Goal: Task Accomplishment & Management: Complete application form

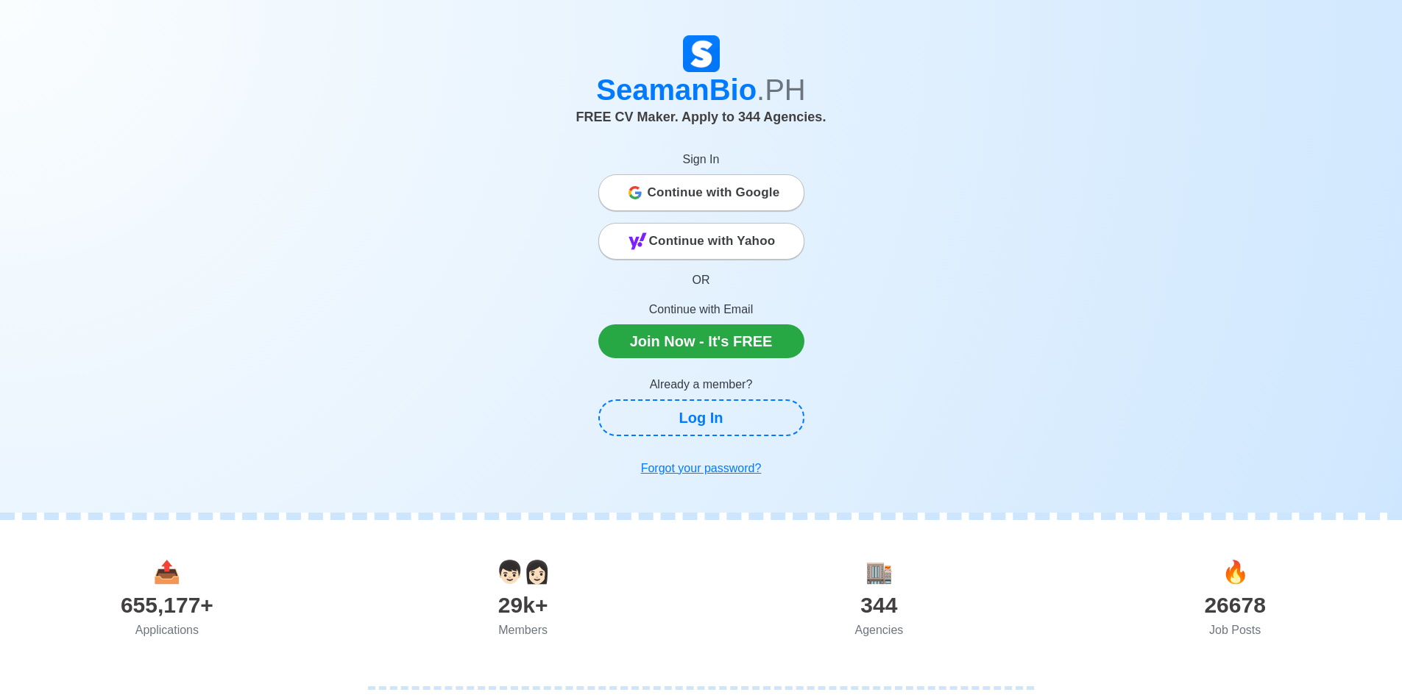
click at [700, 192] on span "Continue with Google" at bounding box center [713, 192] width 132 height 29
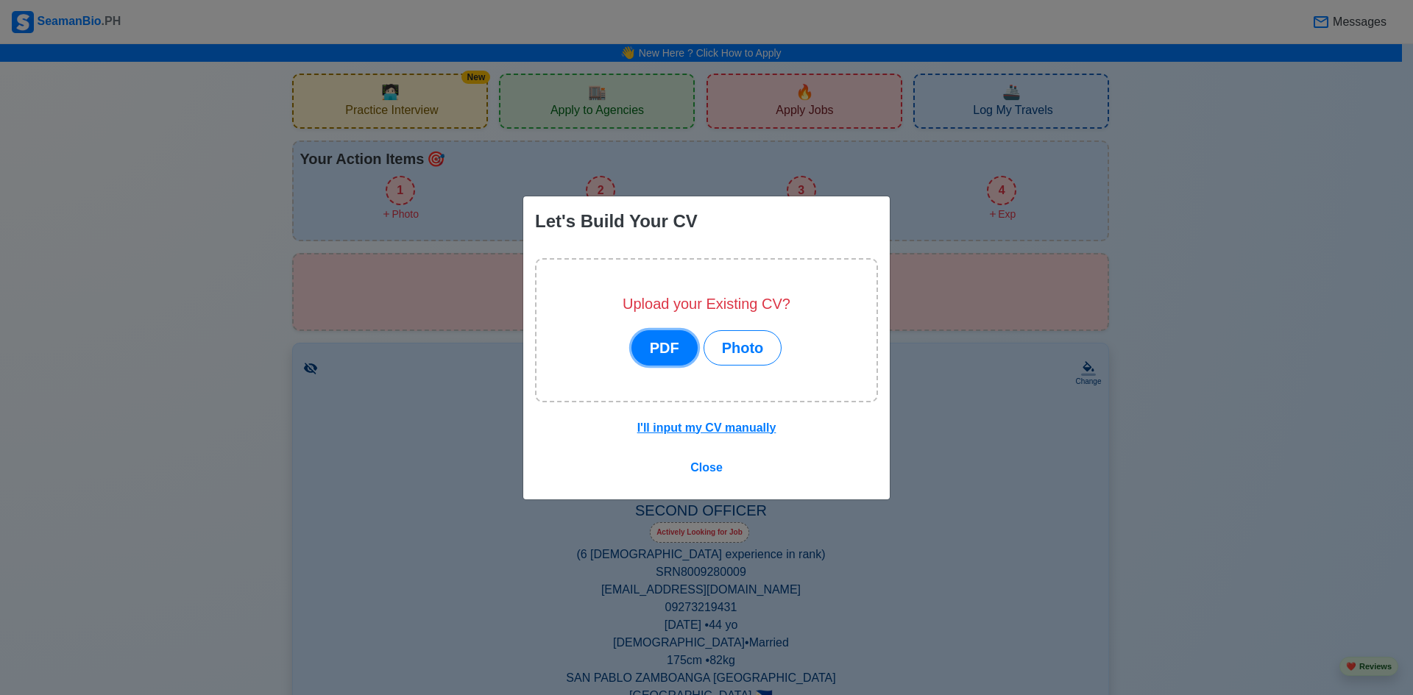
click at [664, 351] on button "PDF" at bounding box center [664, 347] width 66 height 35
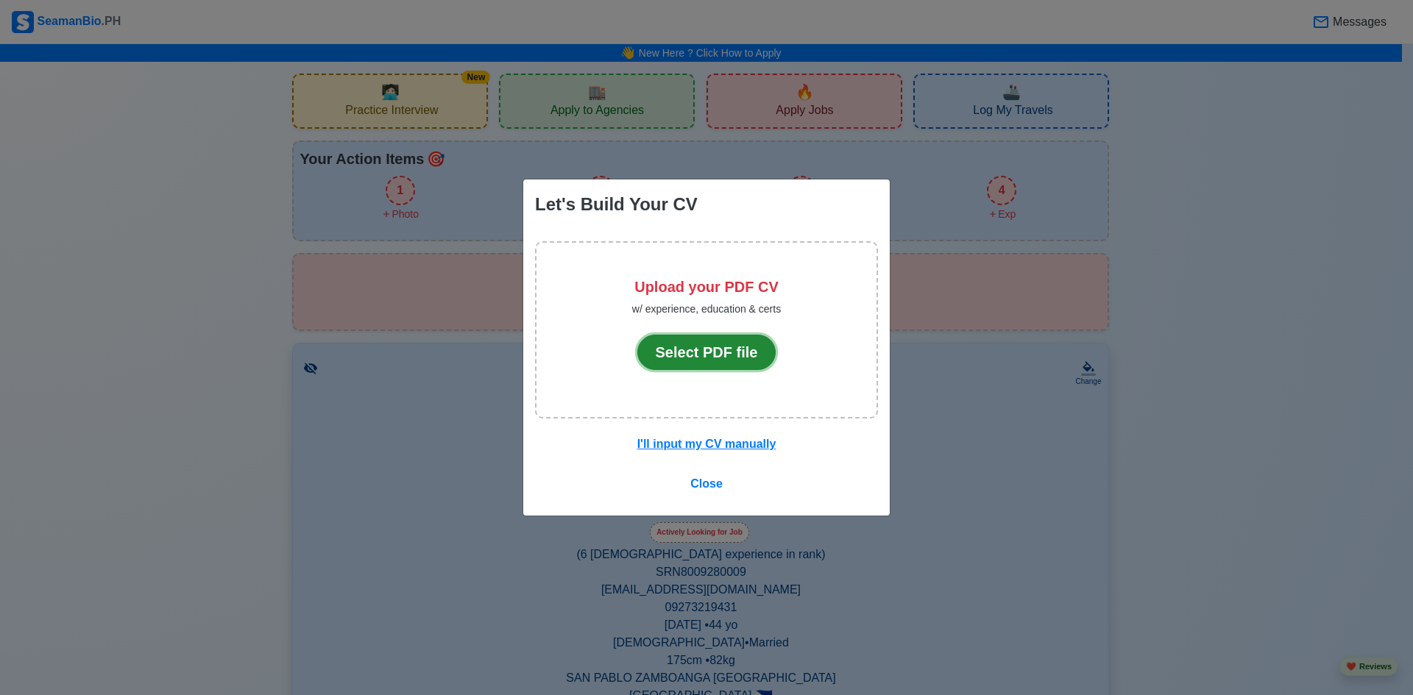
click at [683, 352] on button "Select PDF file" at bounding box center [706, 352] width 139 height 35
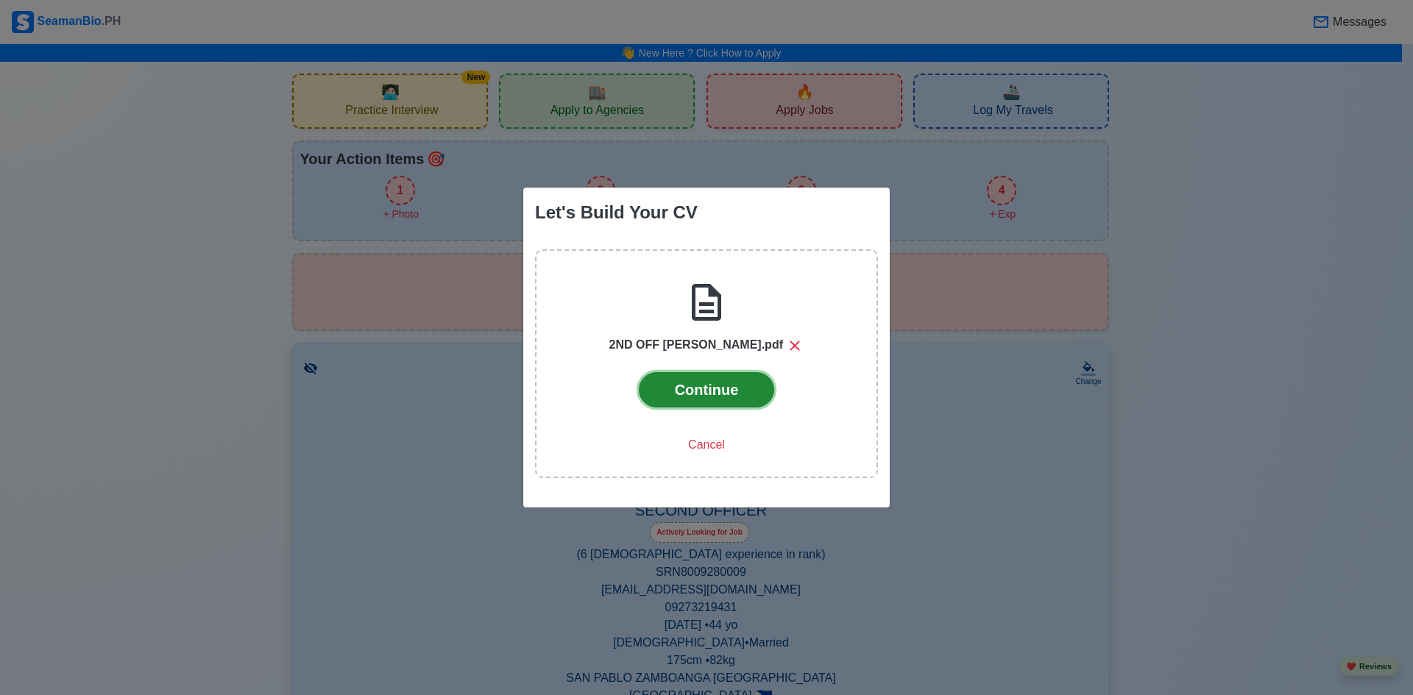
click at [704, 383] on button "Continue" at bounding box center [707, 389] width 136 height 35
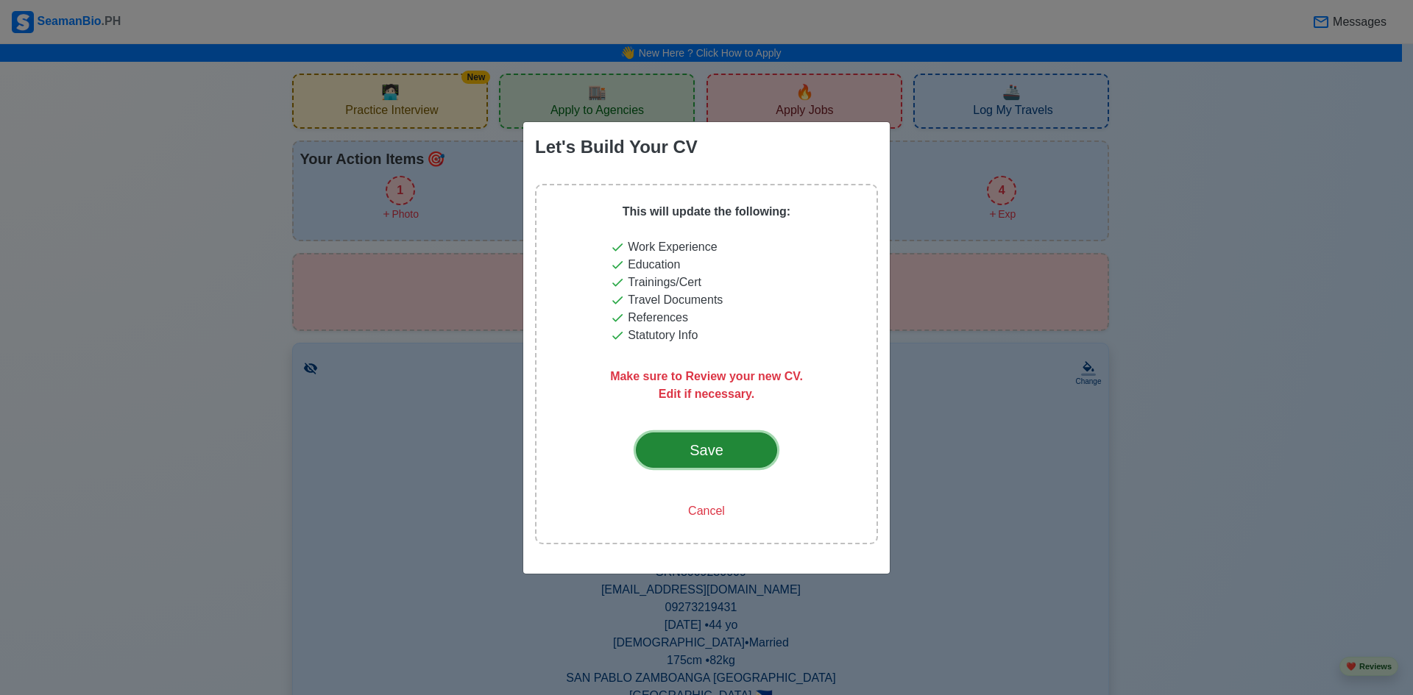
click at [716, 450] on div "Save" at bounding box center [706, 450] width 69 height 22
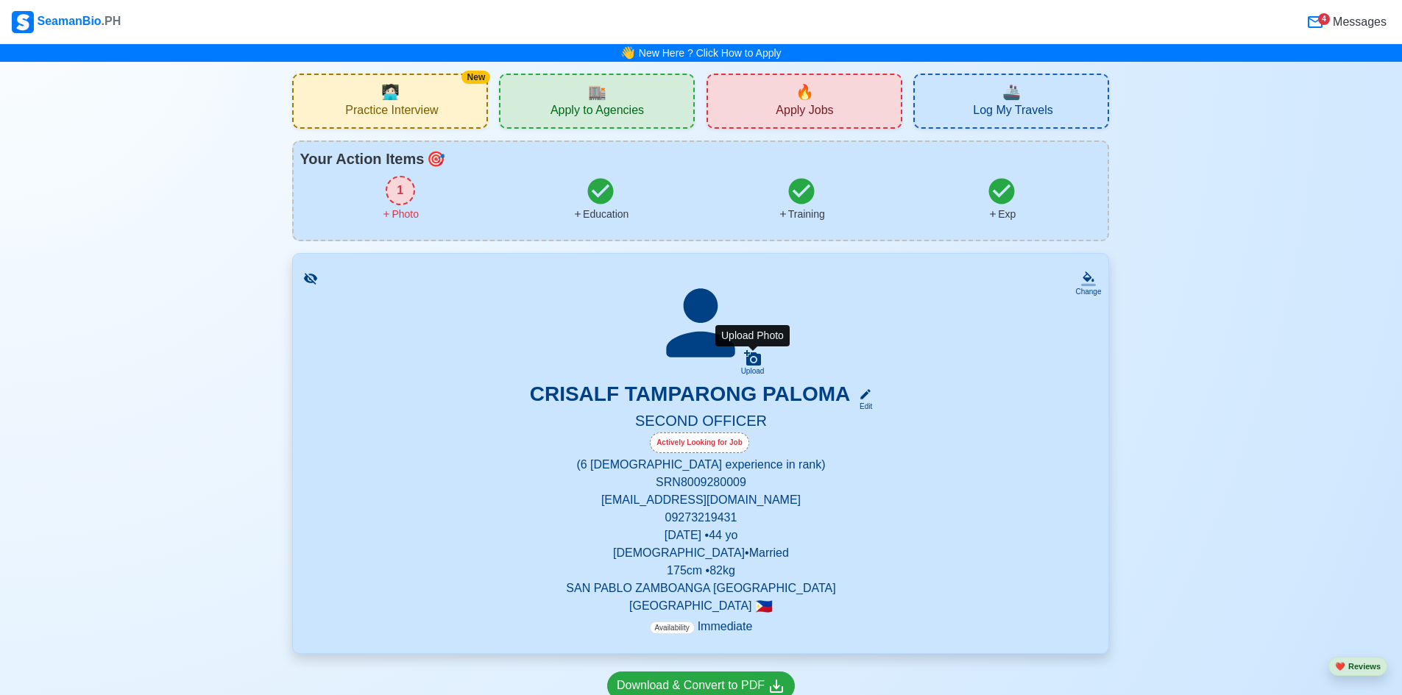
click at [750, 363] on icon at bounding box center [752, 357] width 17 height 15
click at [0, 0] on input "Upload" at bounding box center [0, 0] width 0 height 0
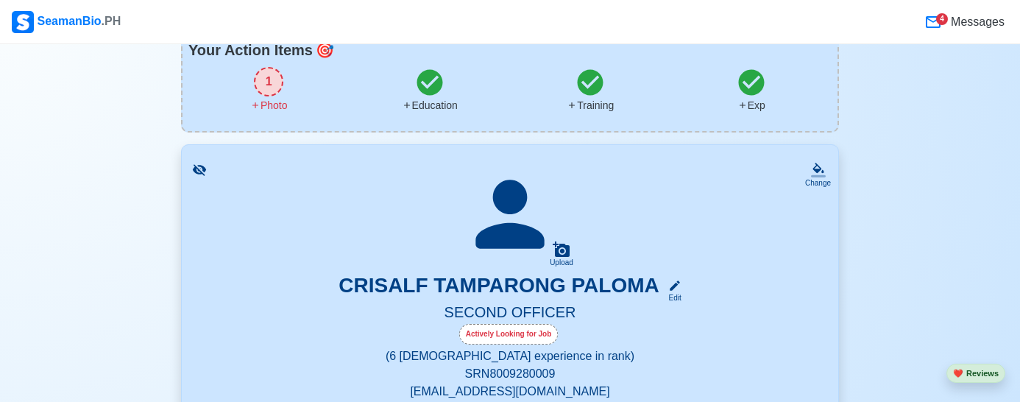
scroll to position [245, 0]
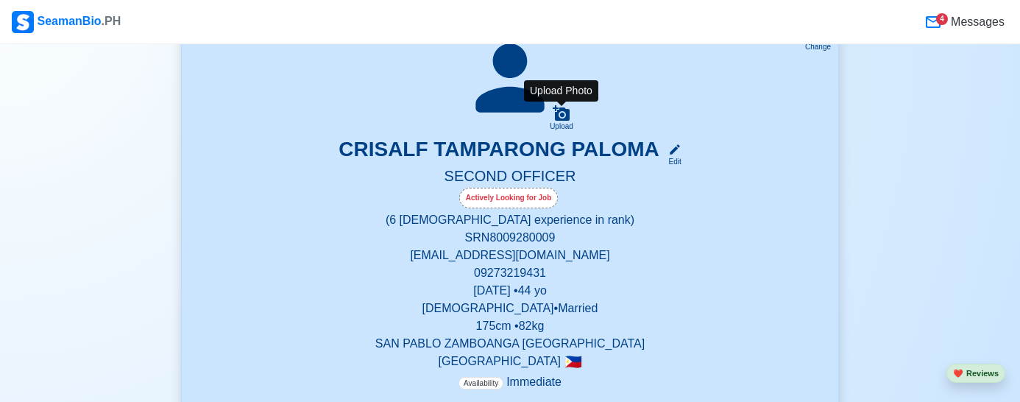
click at [563, 116] on icon at bounding box center [561, 112] width 17 height 15
click at [0, 0] on input "Upload" at bounding box center [0, 0] width 0 height 0
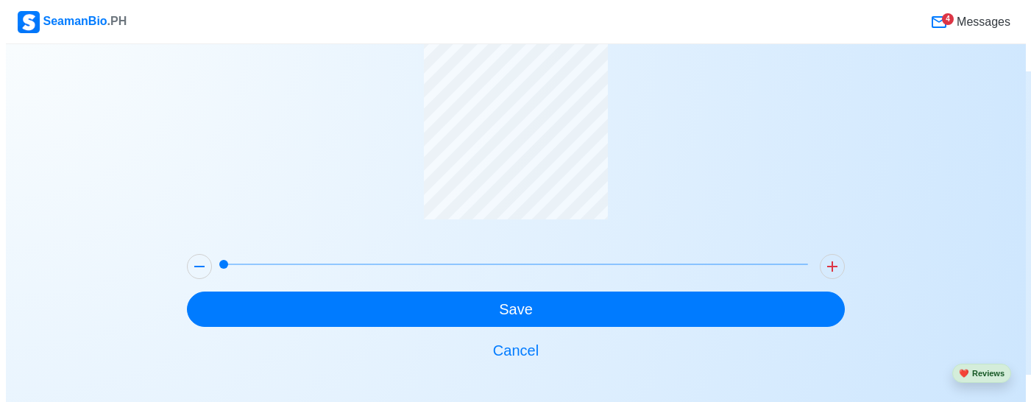
scroll to position [0, 0]
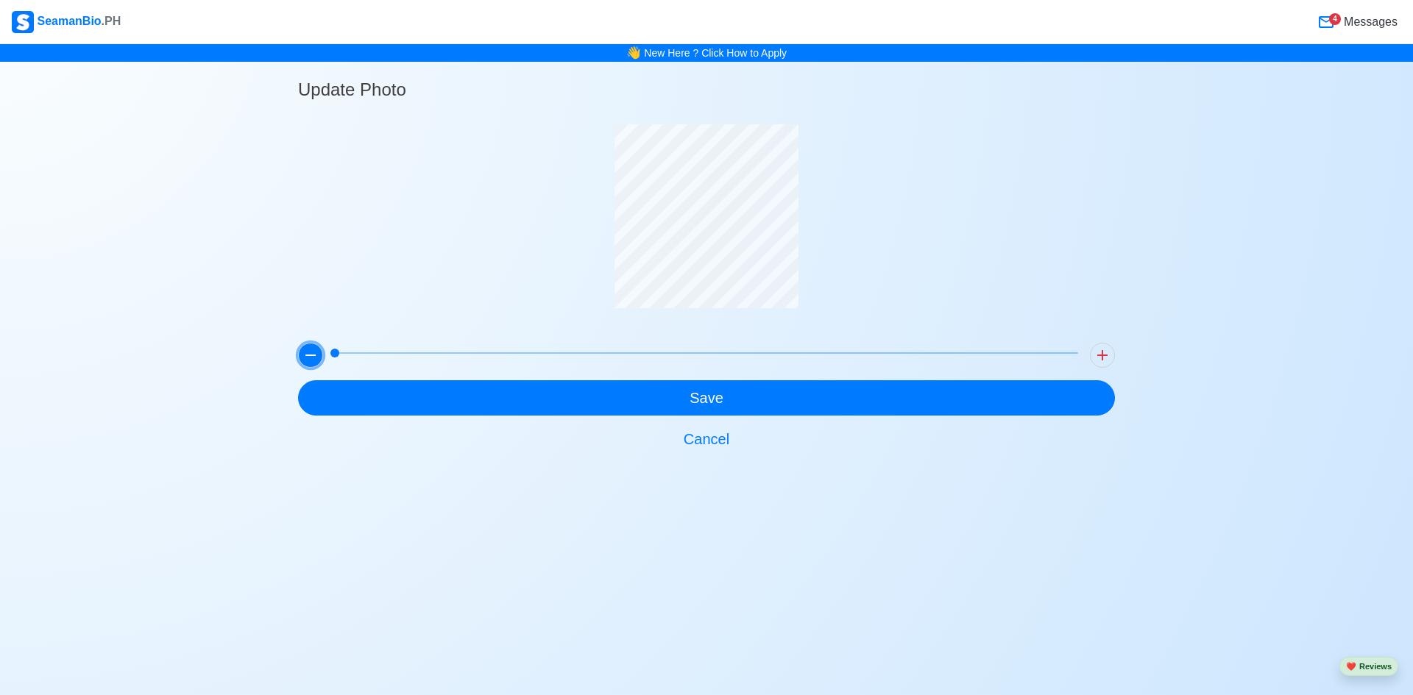
click at [302, 355] on icon at bounding box center [311, 356] width 18 height 18
click at [1103, 352] on icon at bounding box center [1102, 356] width 18 height 18
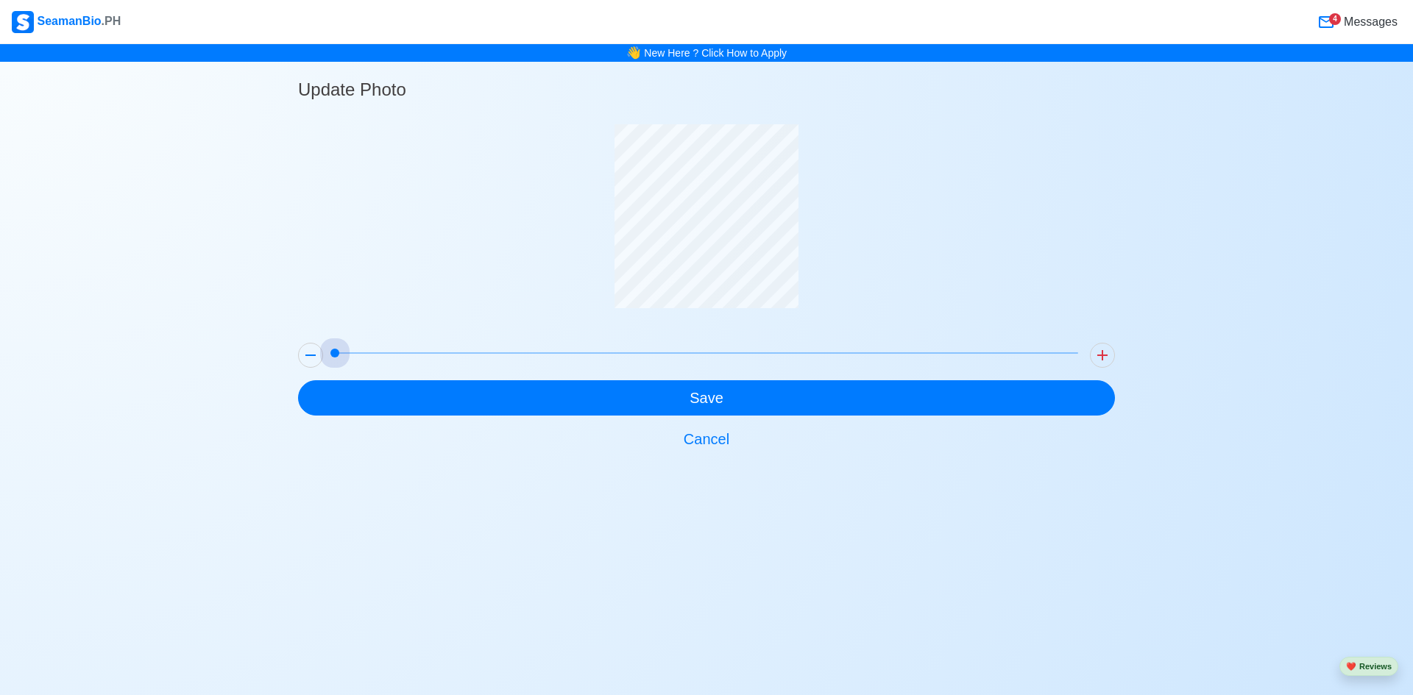
drag, startPoint x: 408, startPoint y: 351, endPoint x: 451, endPoint y: 301, distance: 65.8
click at [277, 356] on div "Update Photo Save Cancel" at bounding box center [706, 259] width 942 height 395
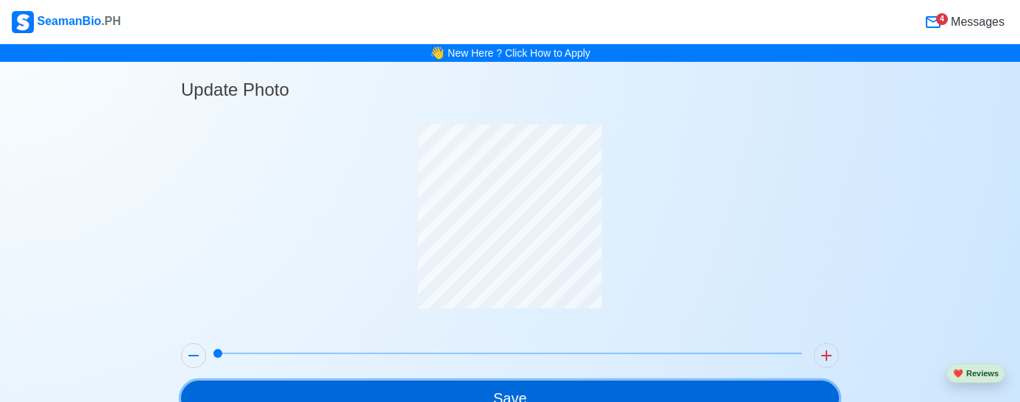
click at [618, 388] on button "Save" at bounding box center [510, 397] width 658 height 35
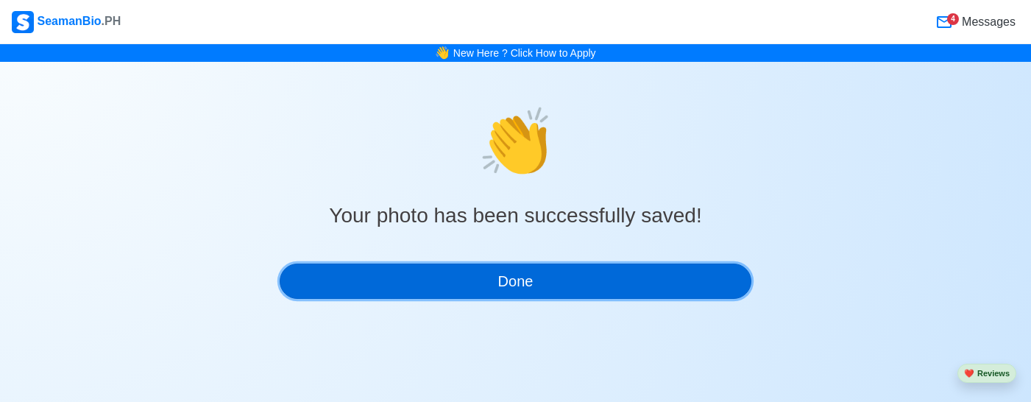
click at [587, 281] on button "Done" at bounding box center [516, 280] width 472 height 35
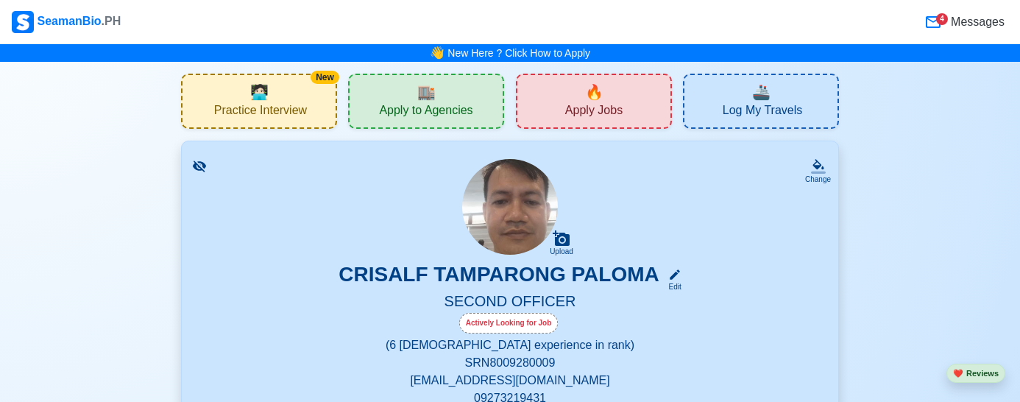
click at [416, 114] on span "Apply to Agencies" at bounding box center [425, 112] width 93 height 18
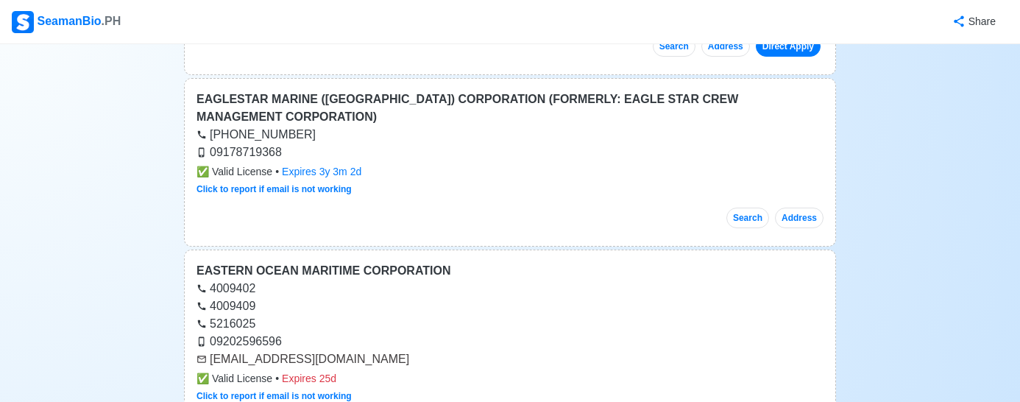
scroll to position [491, 0]
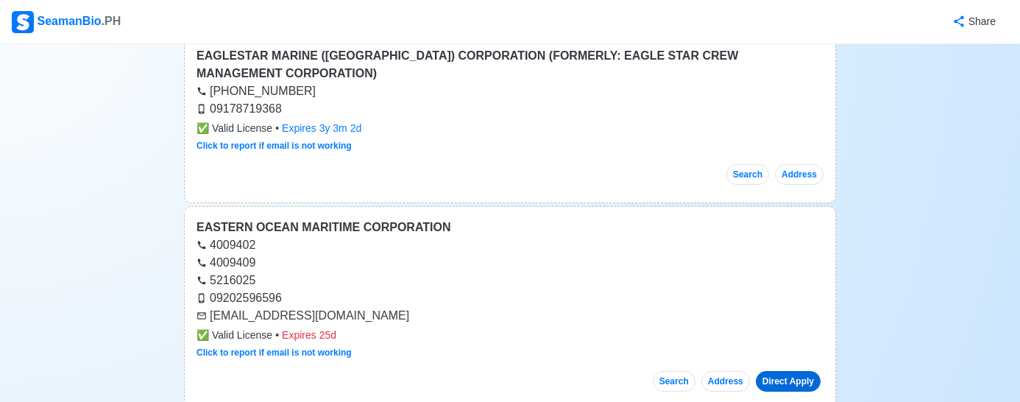
click at [788, 371] on link "Direct Apply" at bounding box center [788, 381] width 65 height 21
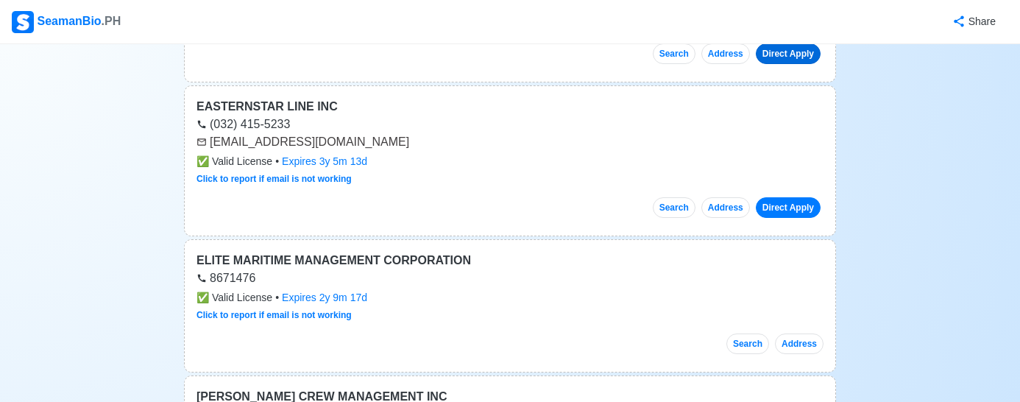
scroll to position [859, 0]
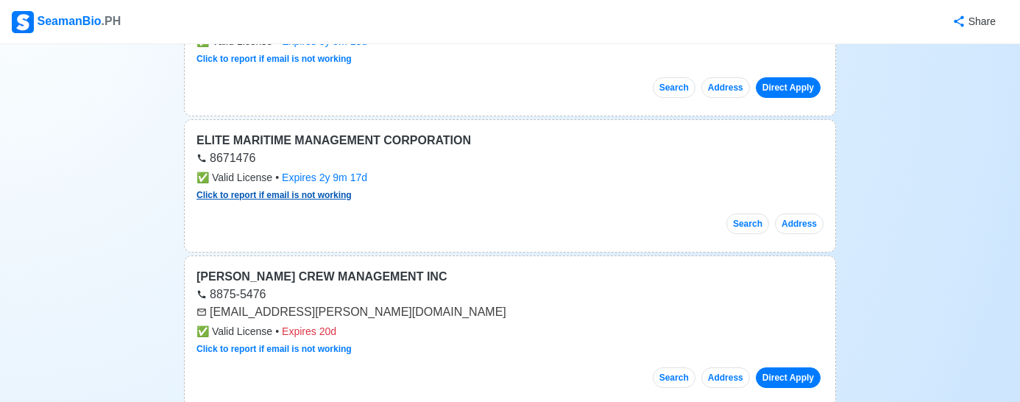
scroll to position [981, 0]
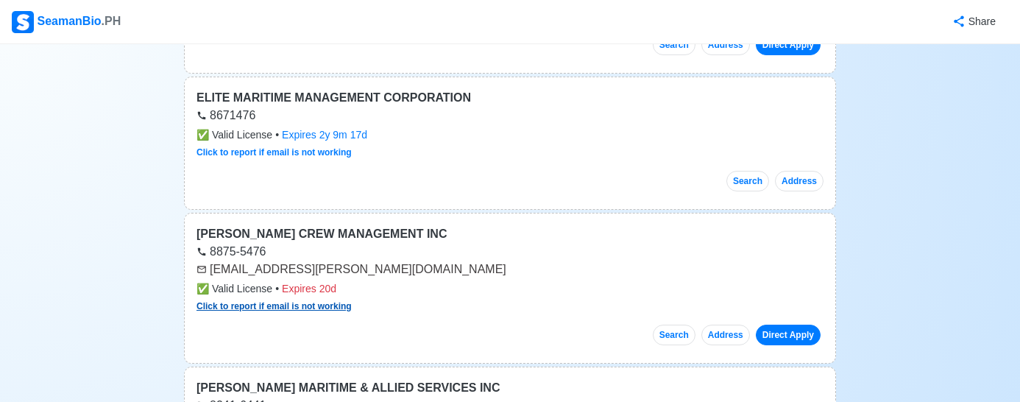
click at [248, 301] on link "Click to report if email is not working" at bounding box center [273, 306] width 155 height 10
click at [686, 324] on button "Search" at bounding box center [674, 334] width 43 height 21
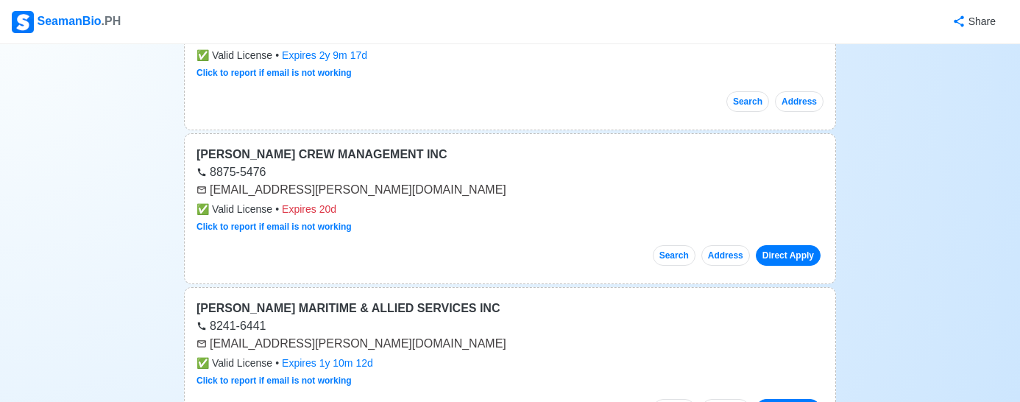
scroll to position [1104, 0]
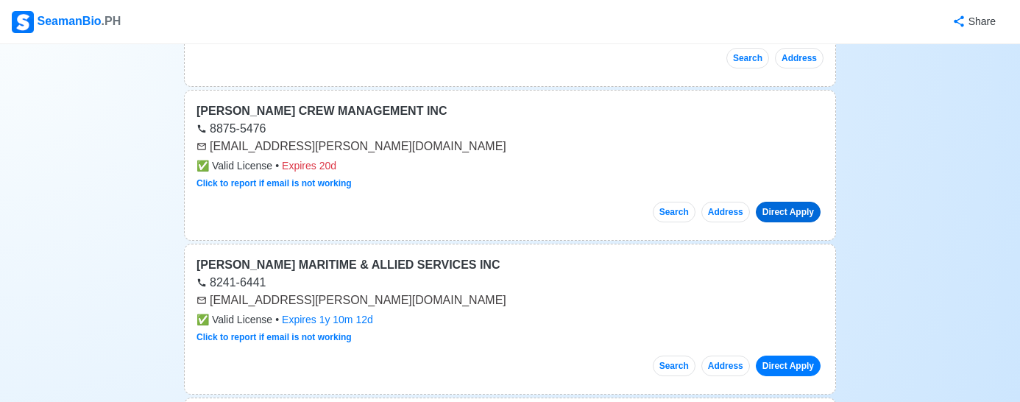
click at [793, 202] on link "Direct Apply" at bounding box center [788, 212] width 65 height 21
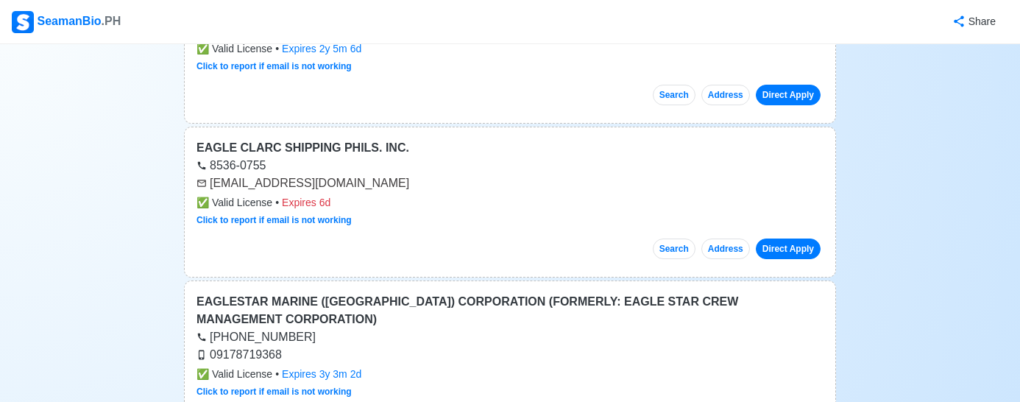
scroll to position [0, 0]
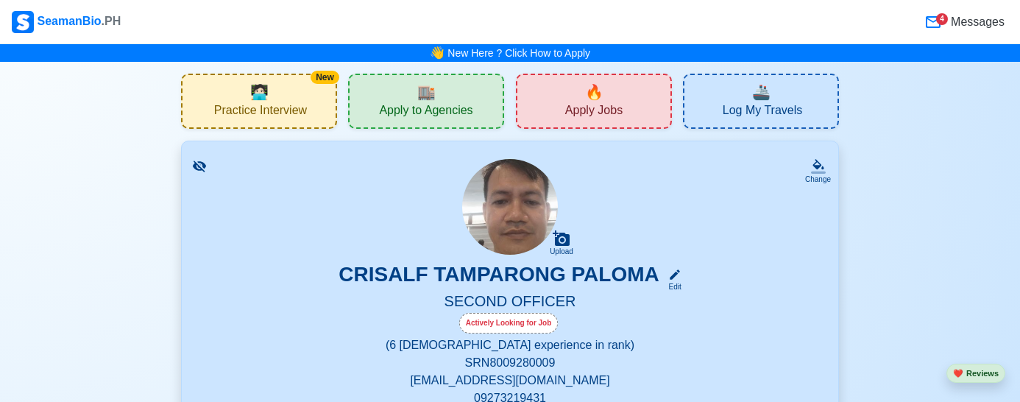
click at [616, 120] on span "Apply Jobs" at bounding box center [593, 112] width 57 height 18
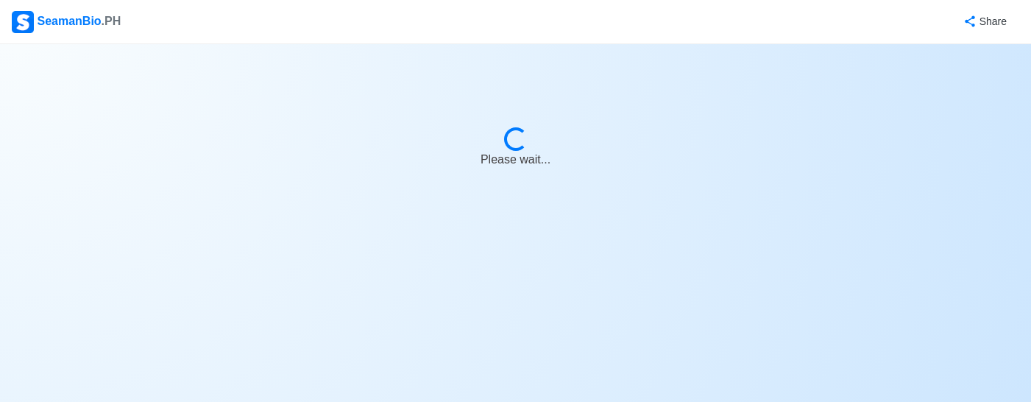
select select "2nd Officer"
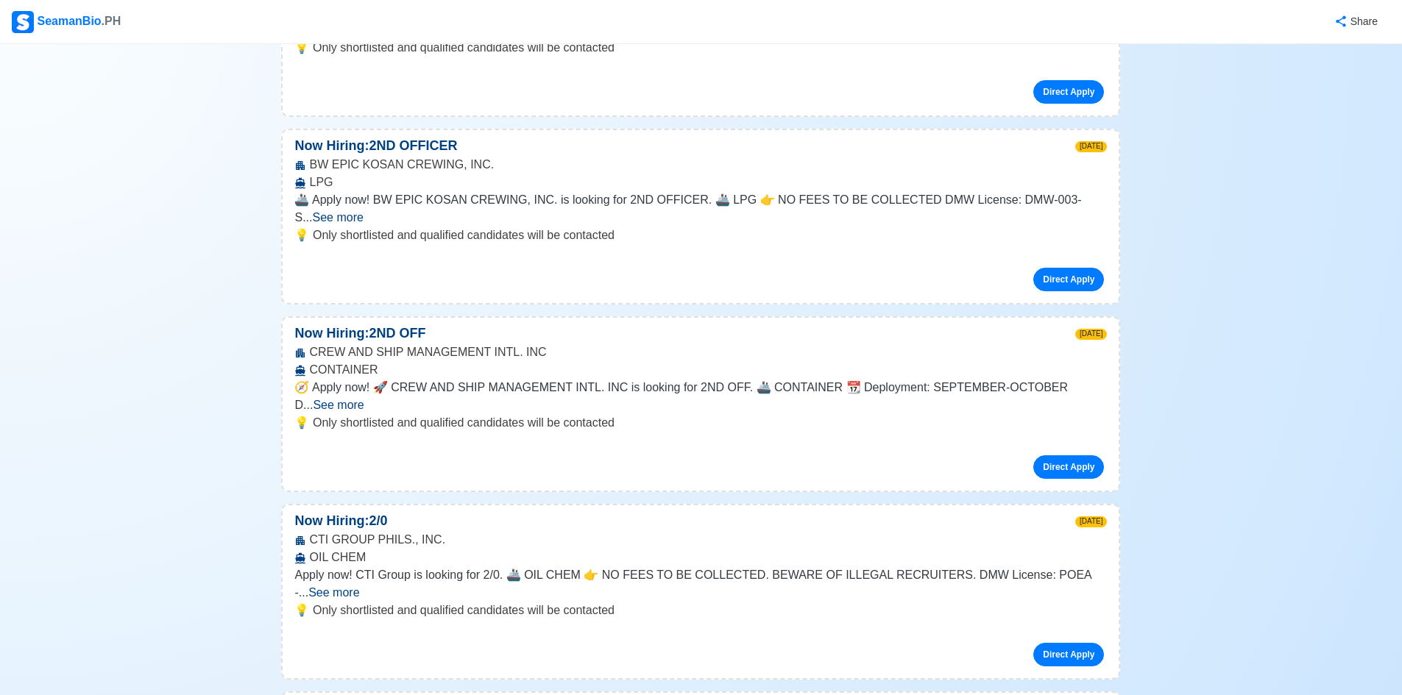
scroll to position [981, 0]
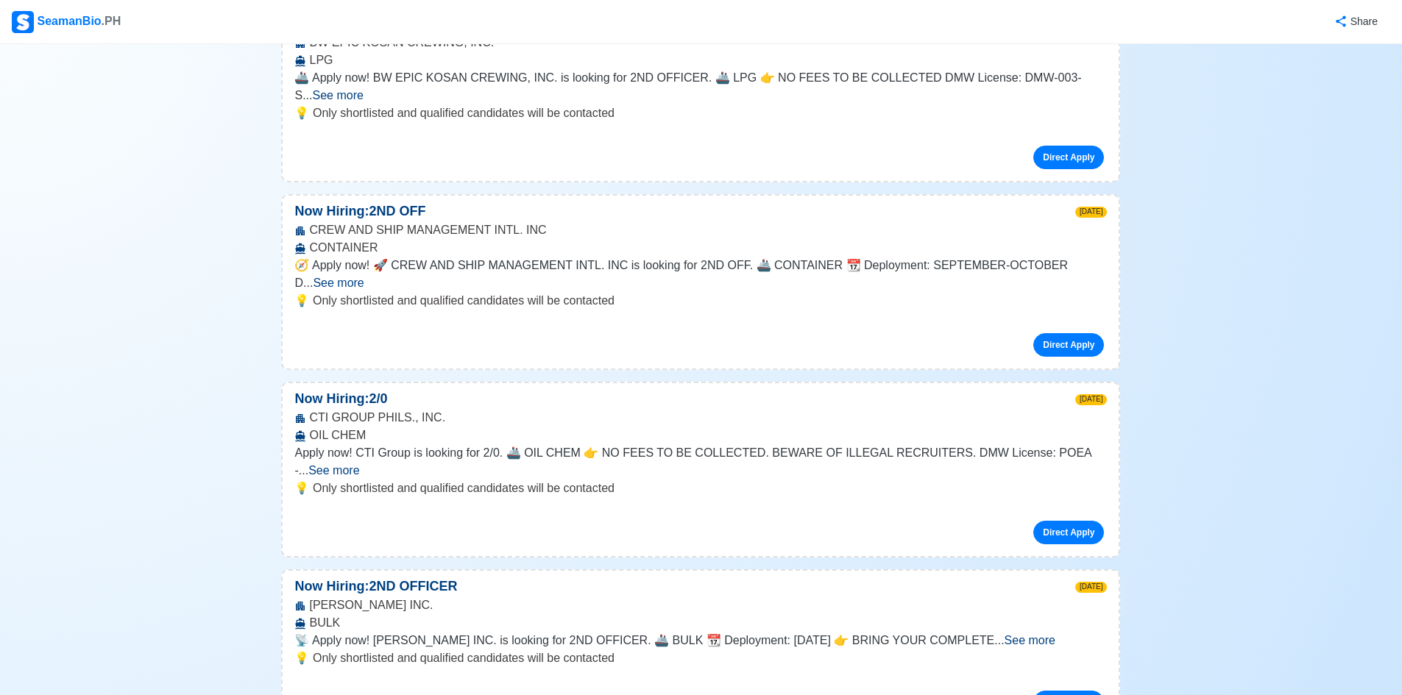
click at [1030, 401] on span "See more" at bounding box center [1029, 640] width 51 height 13
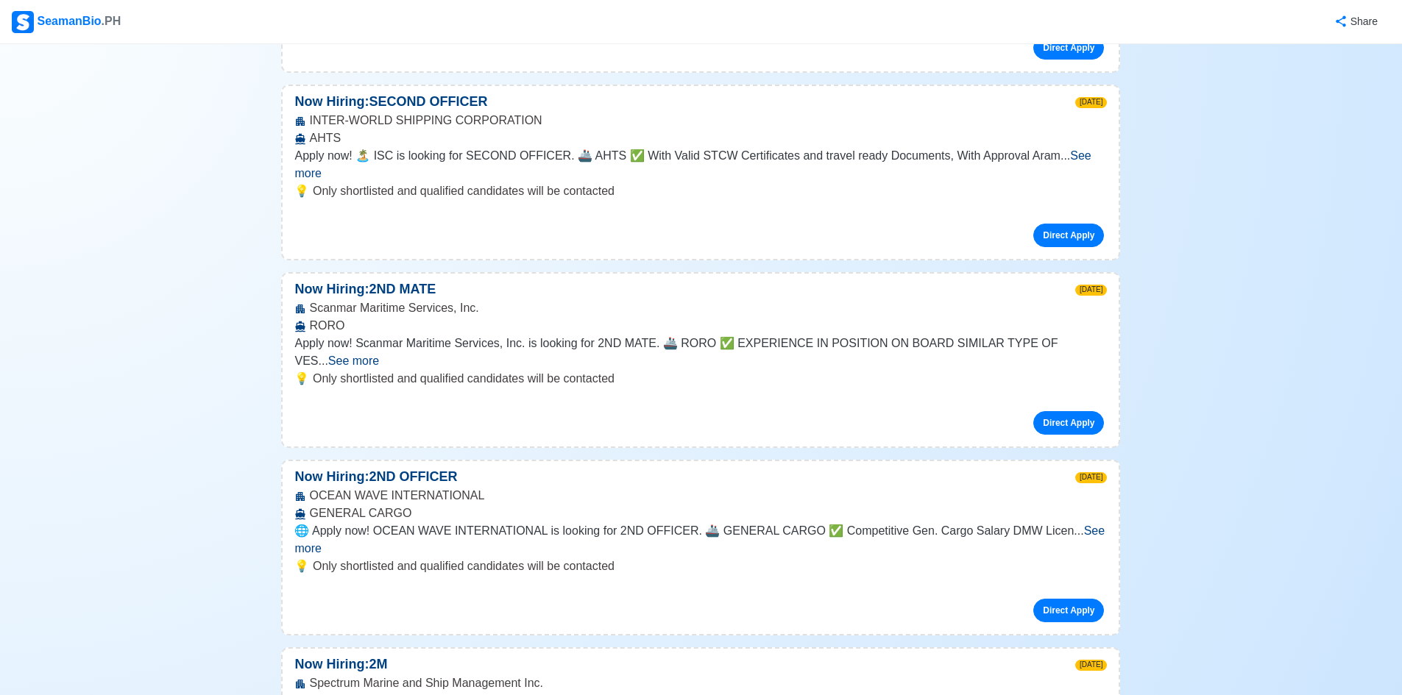
scroll to position [2330, 0]
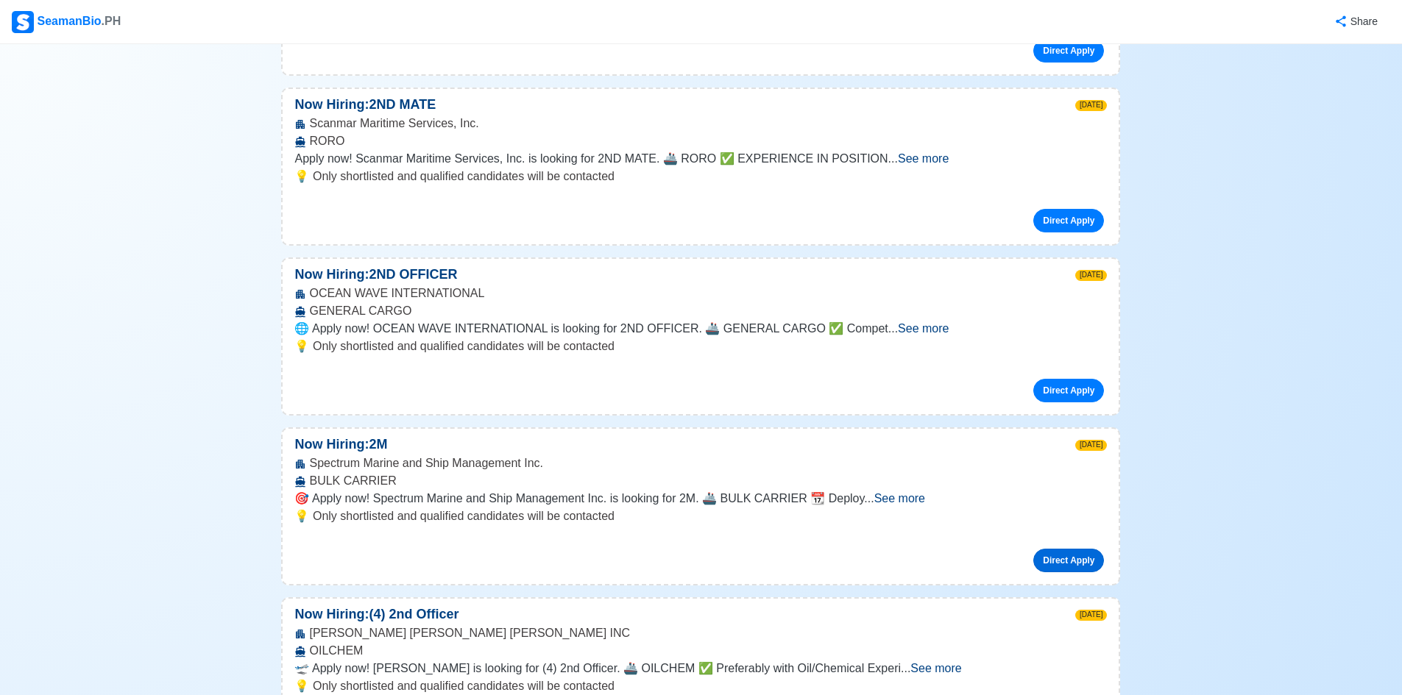
scroll to position [2189, 0]
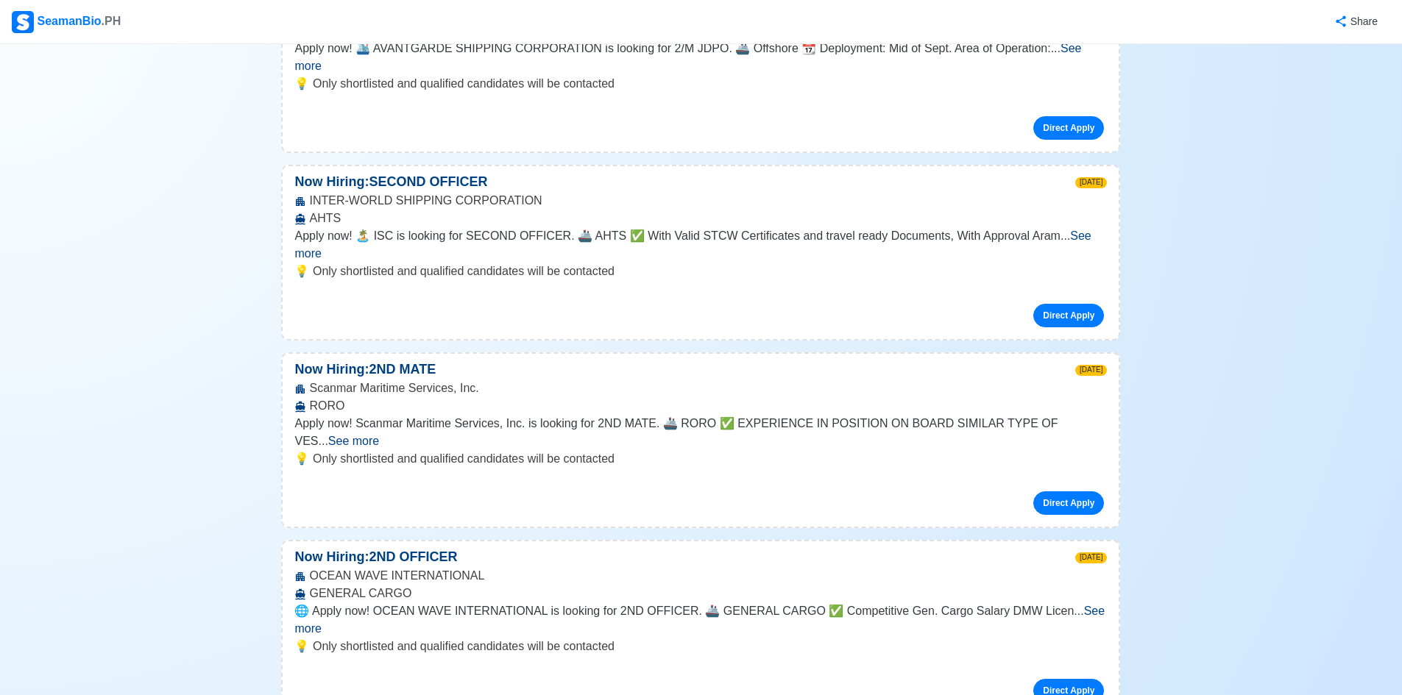
click at [1030, 401] on span "See more" at bounding box center [699, 620] width 810 height 30
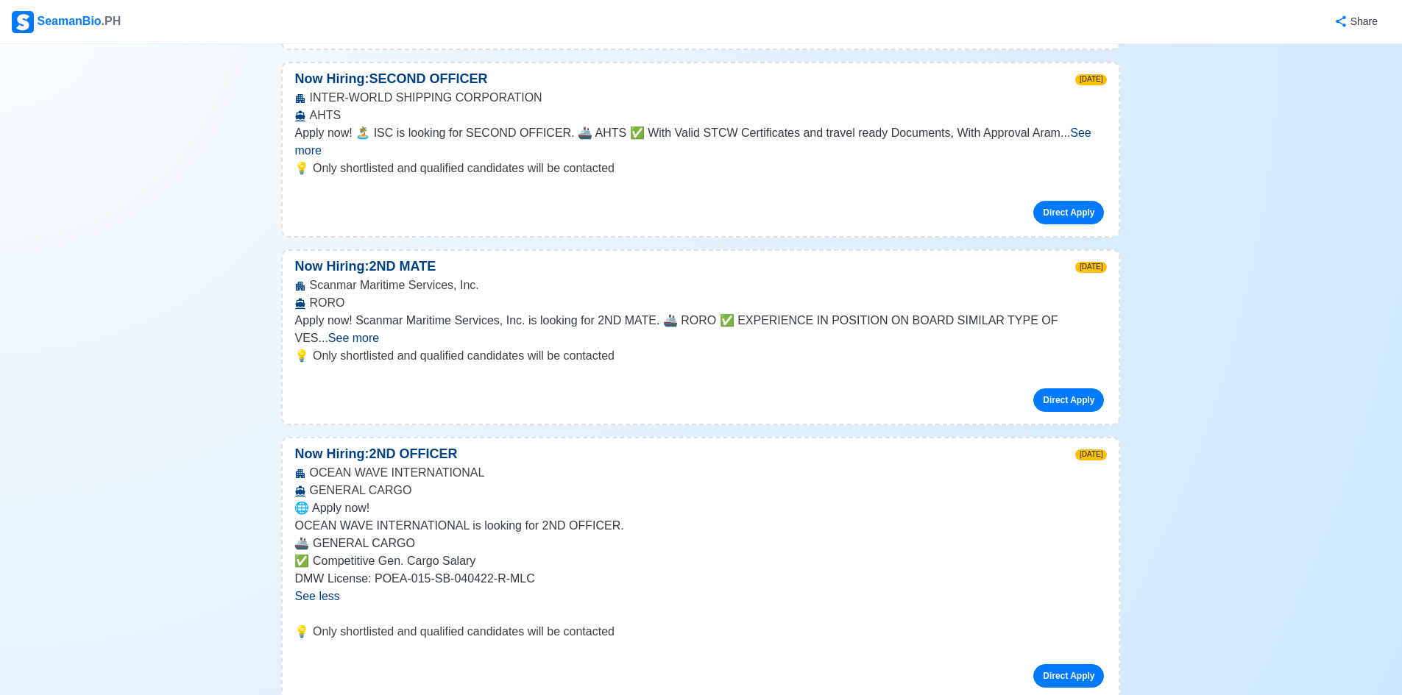
scroll to position [2434, 0]
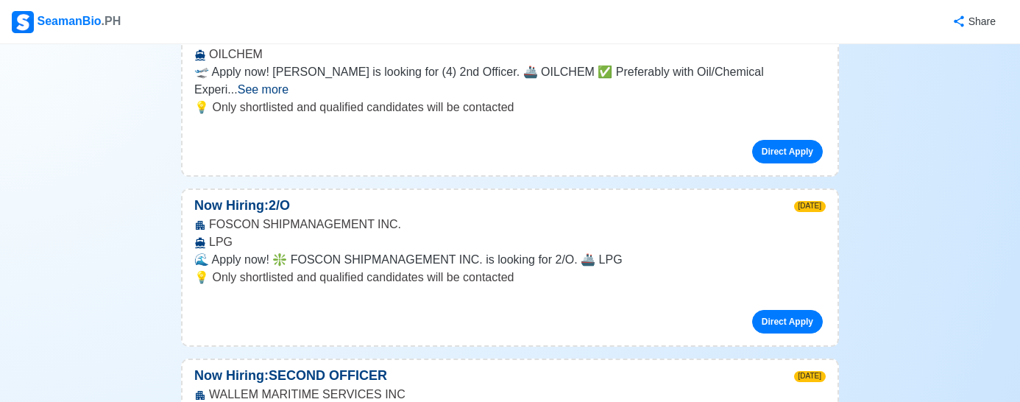
scroll to position [3273, 0]
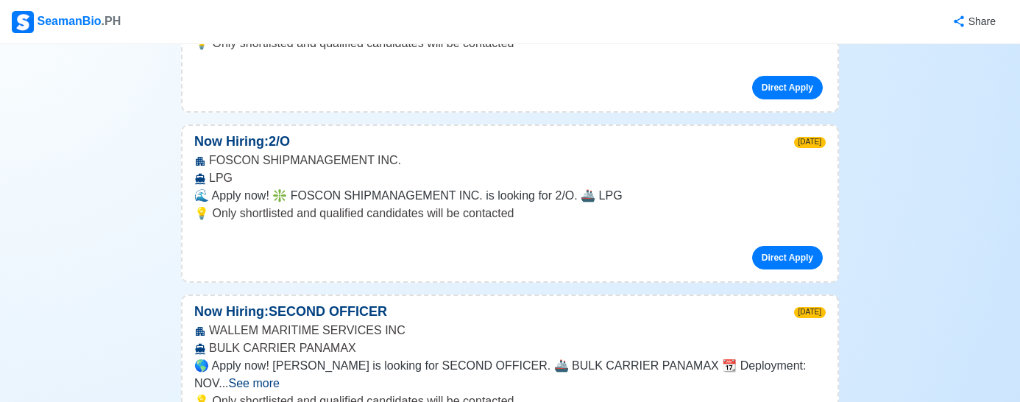
click at [280, 377] on span "See more" at bounding box center [254, 383] width 51 height 13
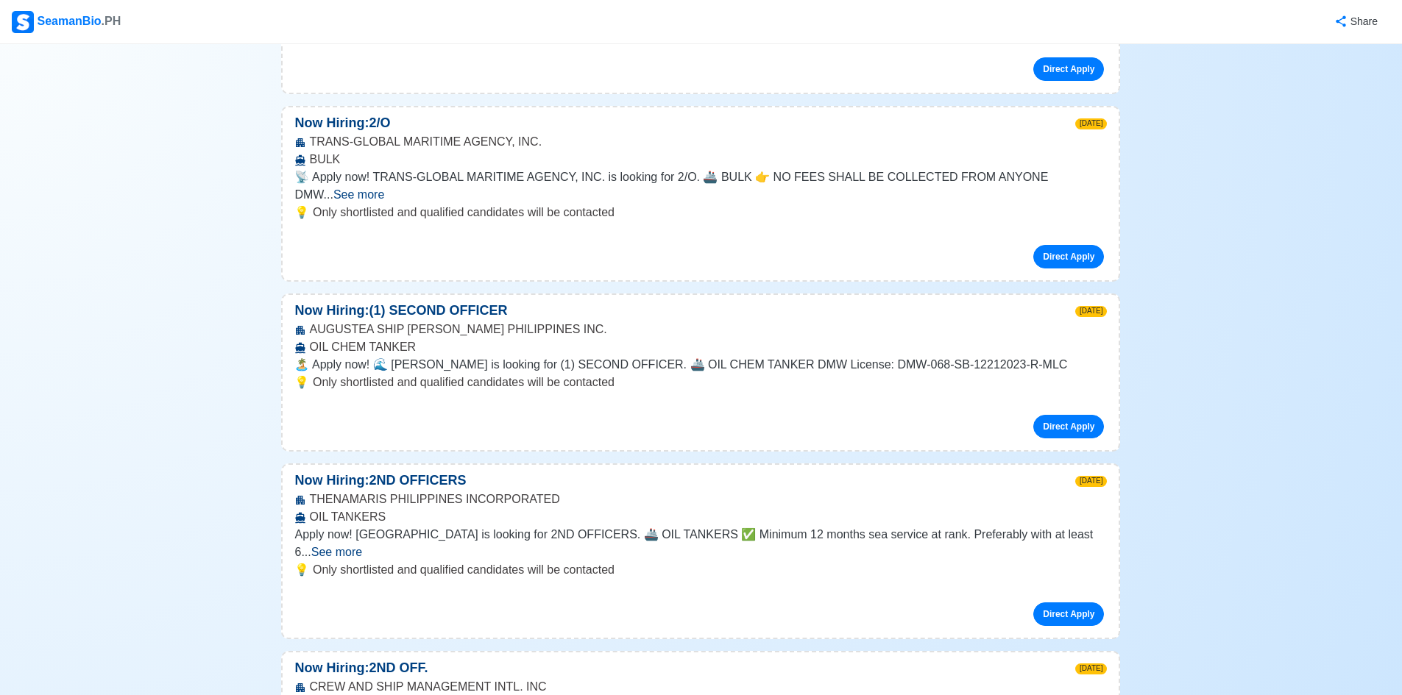
scroll to position [4132, 0]
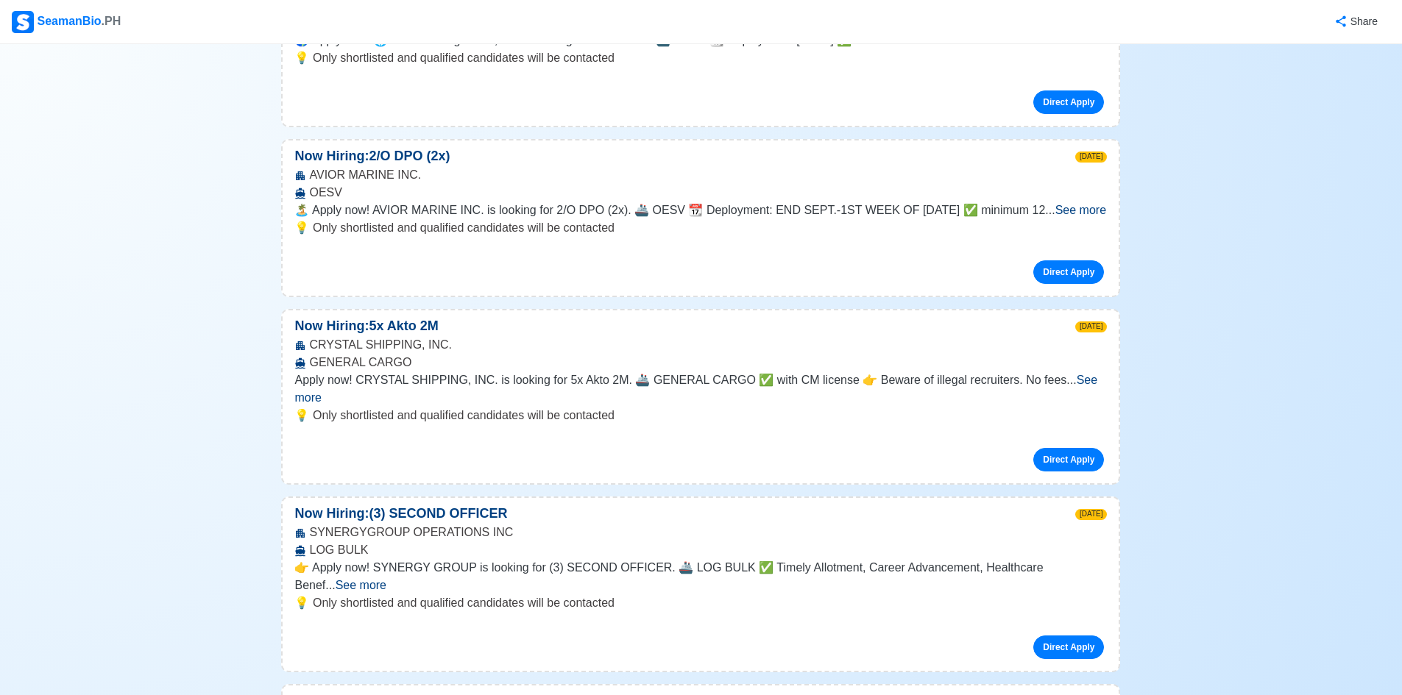
scroll to position [5113, 0]
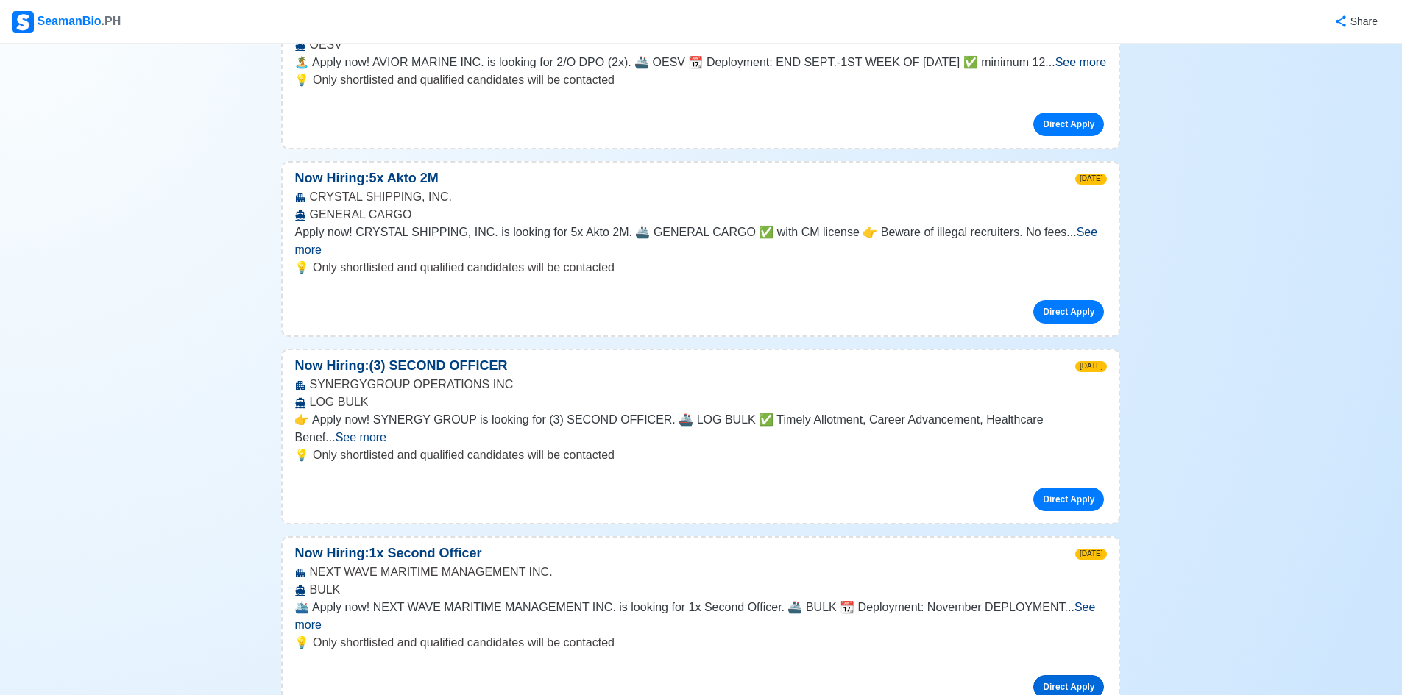
click at [1030, 401] on link "Direct Apply" at bounding box center [1068, 687] width 71 height 24
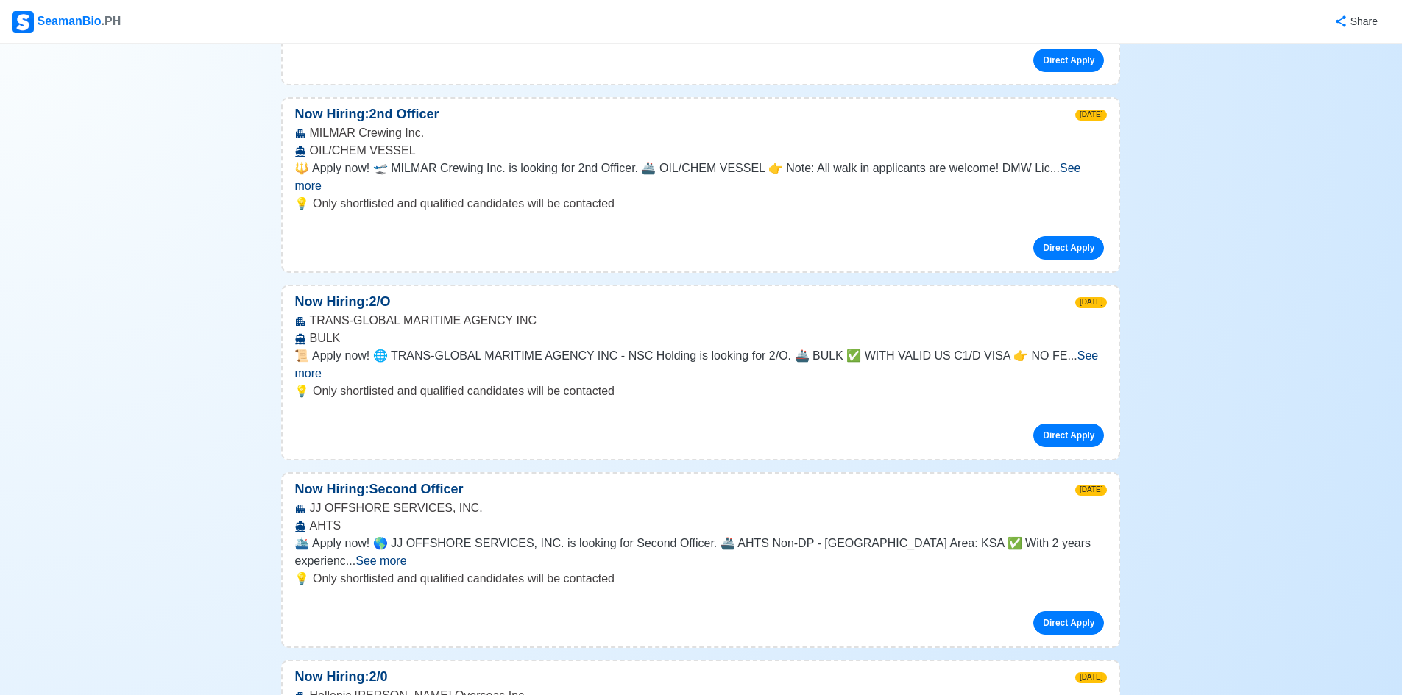
scroll to position [6952, 0]
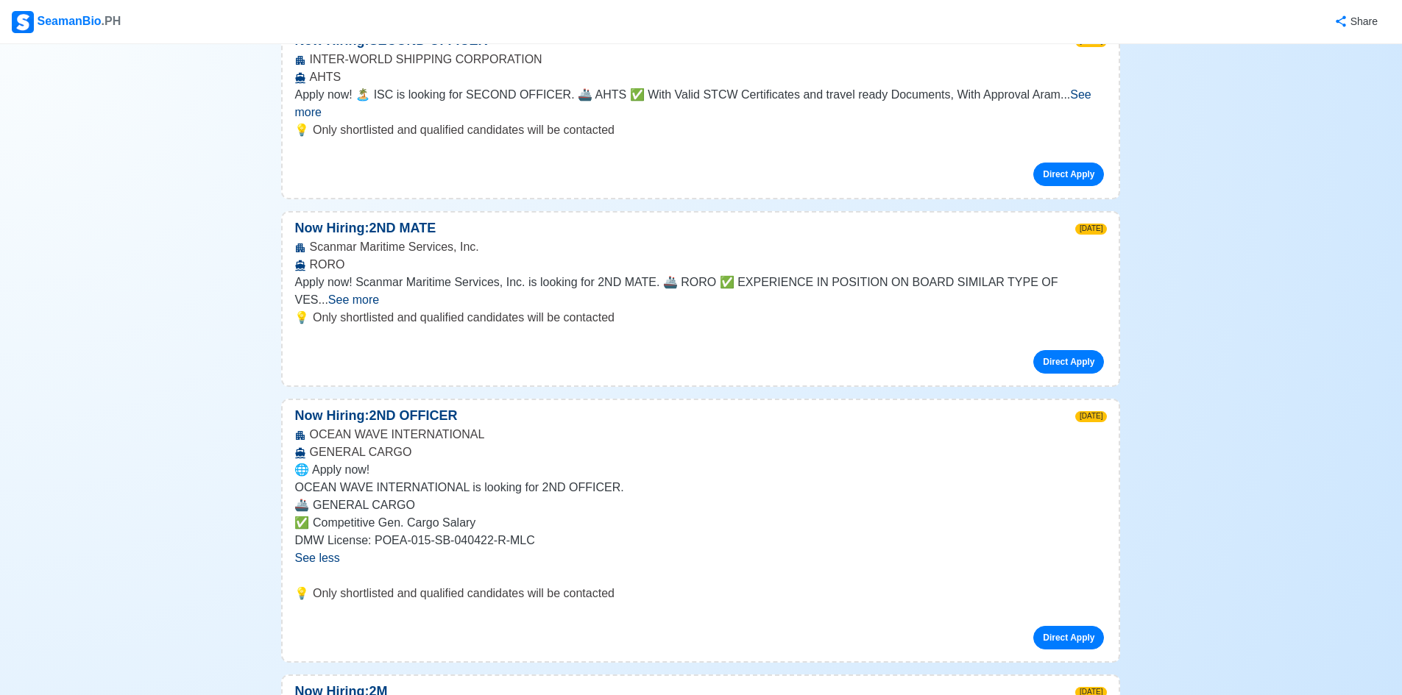
scroll to position [2452, 0]
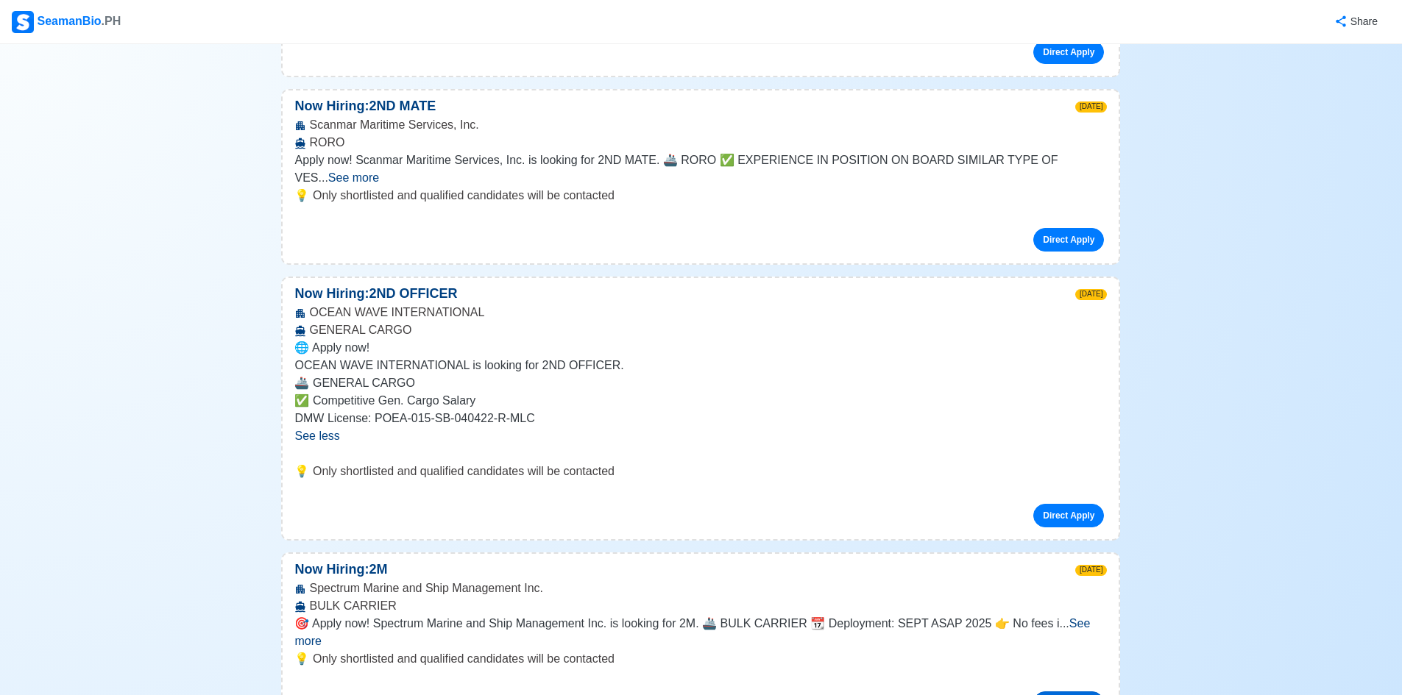
click at [1030, 401] on link "Direct Apply" at bounding box center [1068, 704] width 71 height 24
click at [416, 401] on span "🎯 Apply now! Spectrum Marine and Ship Management Inc. is looking for 2M. 🚢 BULK…" at bounding box center [676, 623] width 764 height 13
click at [1030, 401] on link "Direct Apply" at bounding box center [1068, 704] width 71 height 24
click at [324, 401] on span "See less" at bounding box center [316, 436] width 45 height 13
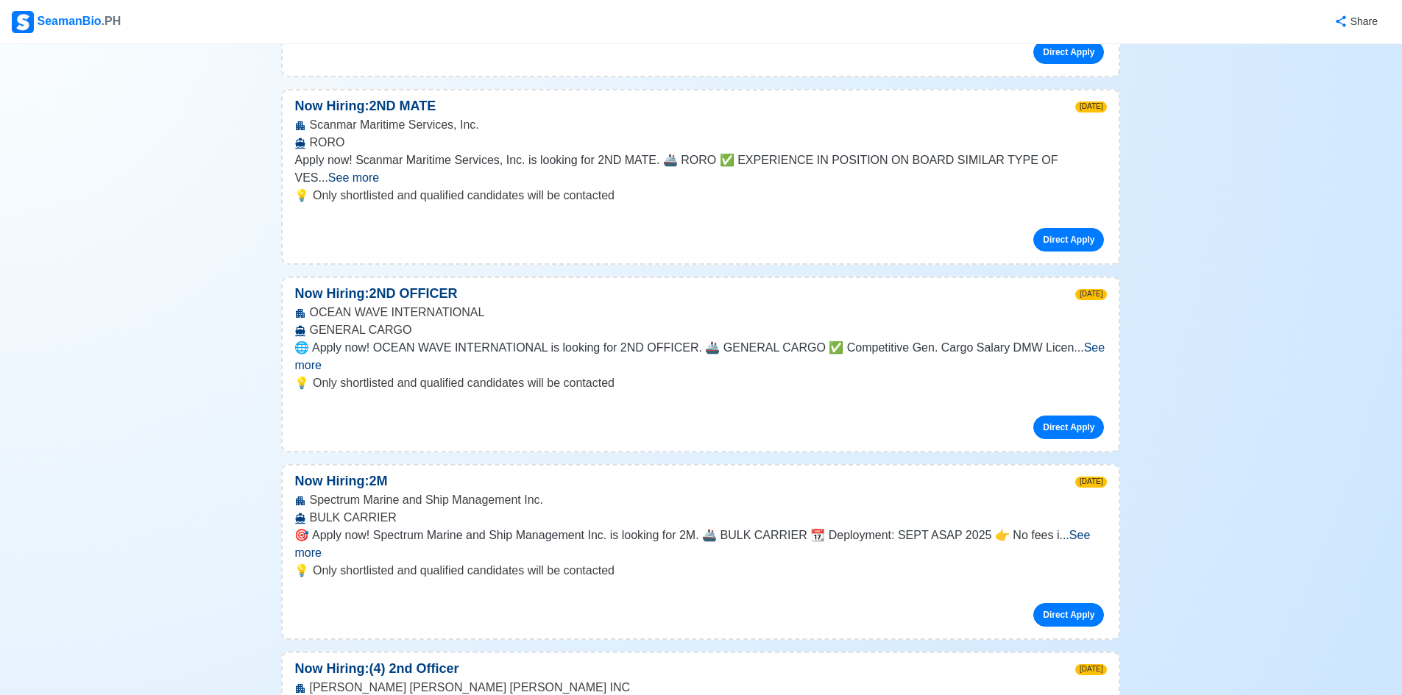
click at [1030, 401] on span "See more" at bounding box center [691, 544] width 795 height 30
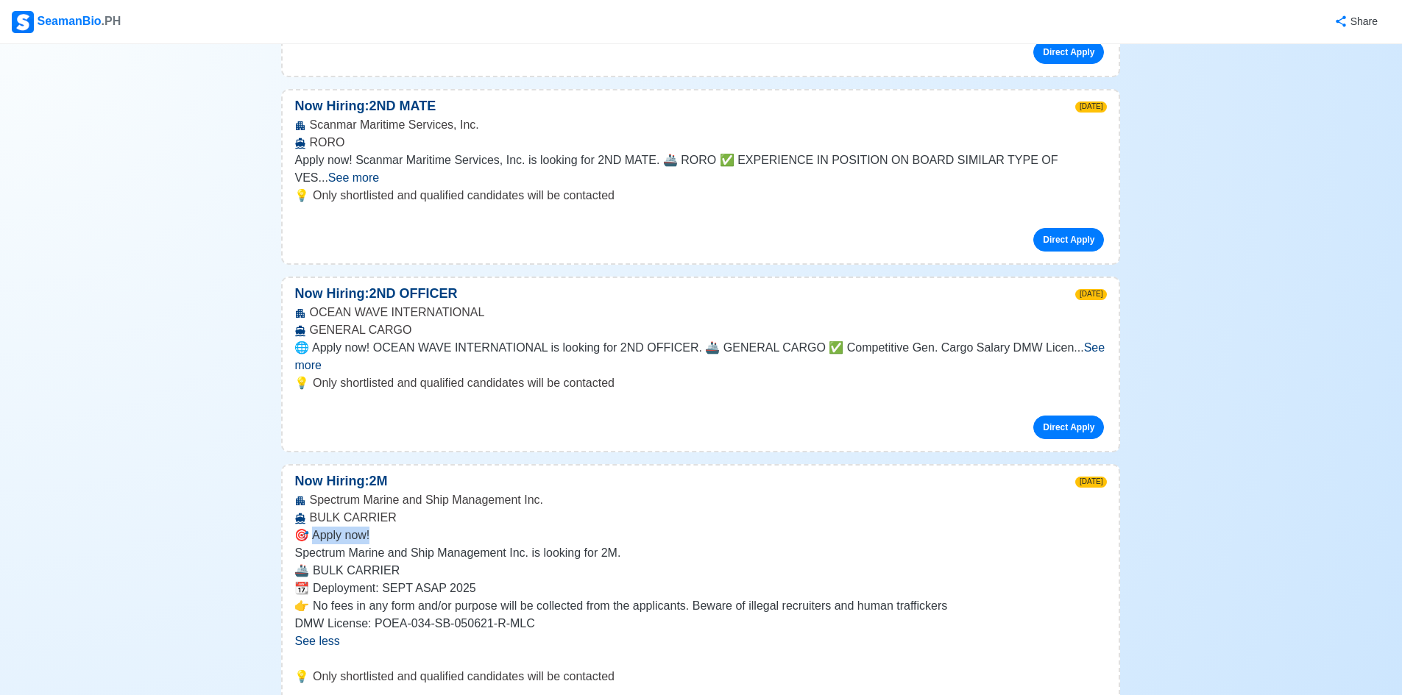
drag, startPoint x: 314, startPoint y: 377, endPoint x: 393, endPoint y: 373, distance: 78.8
click at [393, 401] on p "🎯 Apply now!" at bounding box center [700, 536] width 812 height 18
click at [338, 401] on p "Spectrum Marine and Ship Management Inc. is looking for 2M." at bounding box center [700, 553] width 812 height 18
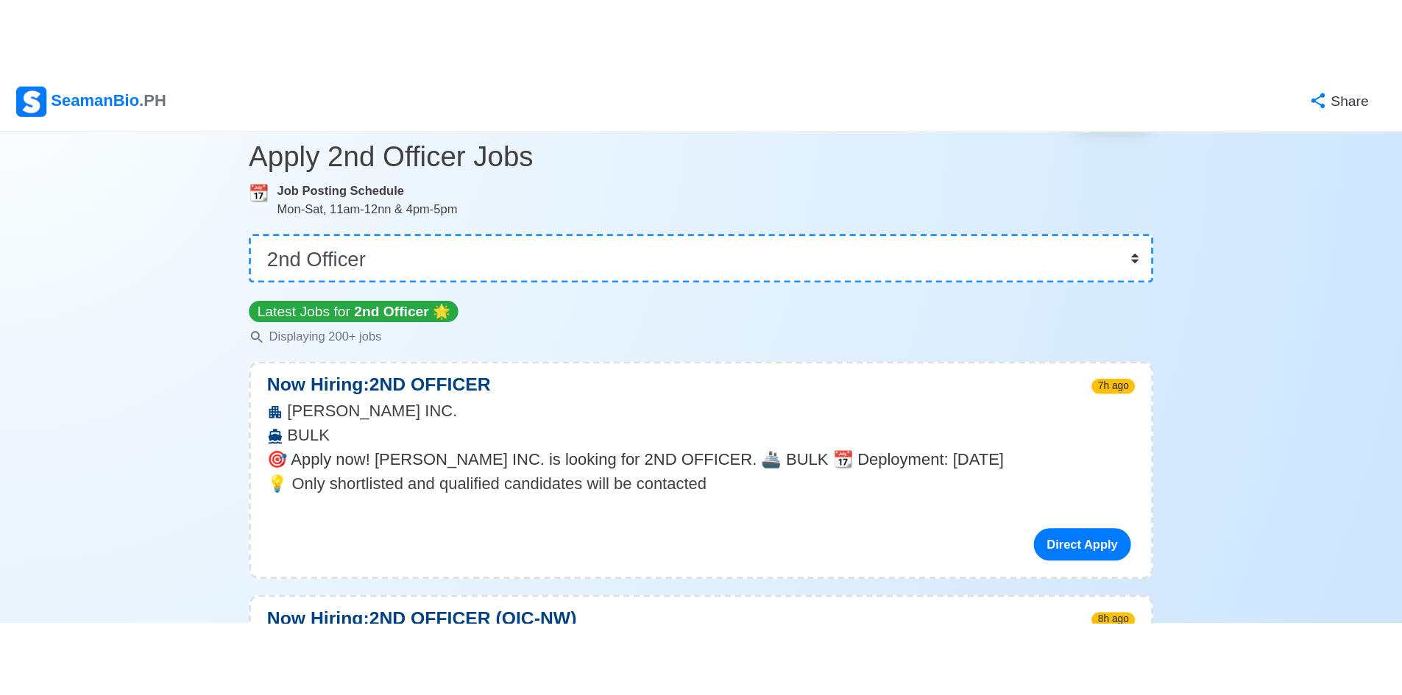
scroll to position [0, 0]
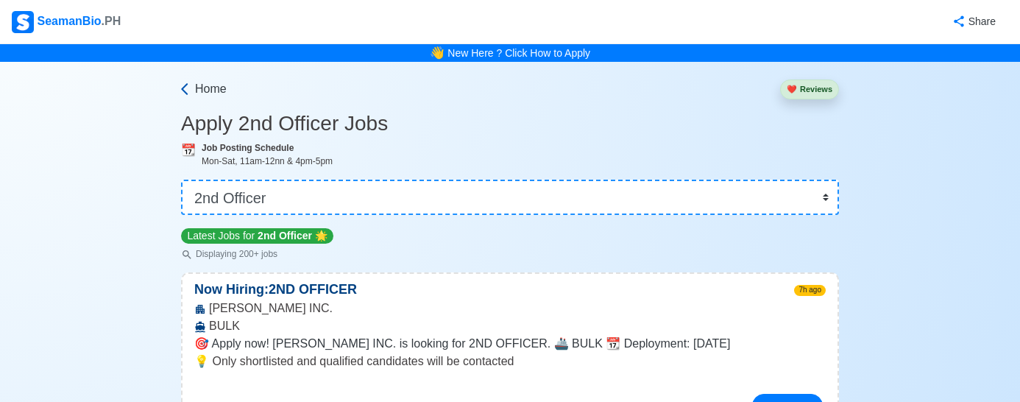
click at [208, 88] on span "Home" at bounding box center [211, 89] width 32 height 18
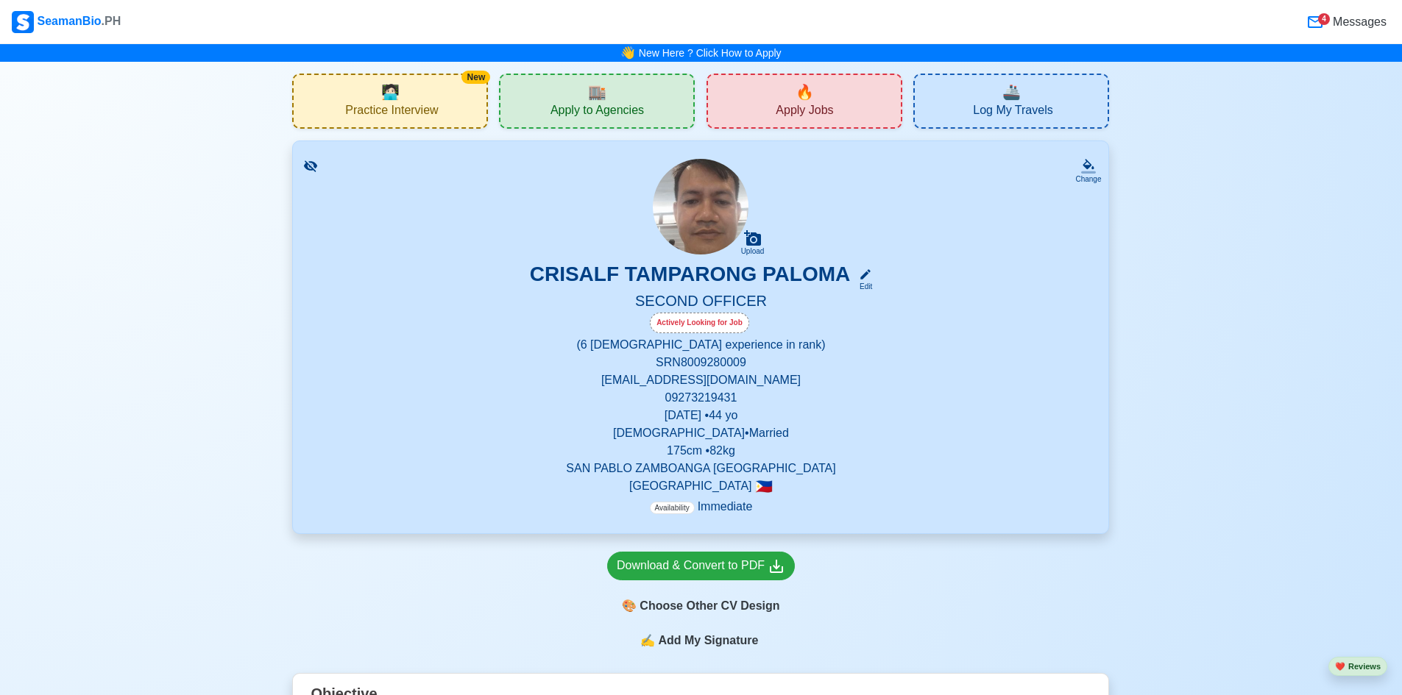
click at [584, 99] on div "🏬 Apply to Agencies" at bounding box center [597, 101] width 196 height 55
click at [815, 112] on span "Apply Jobs" at bounding box center [803, 112] width 57 height 18
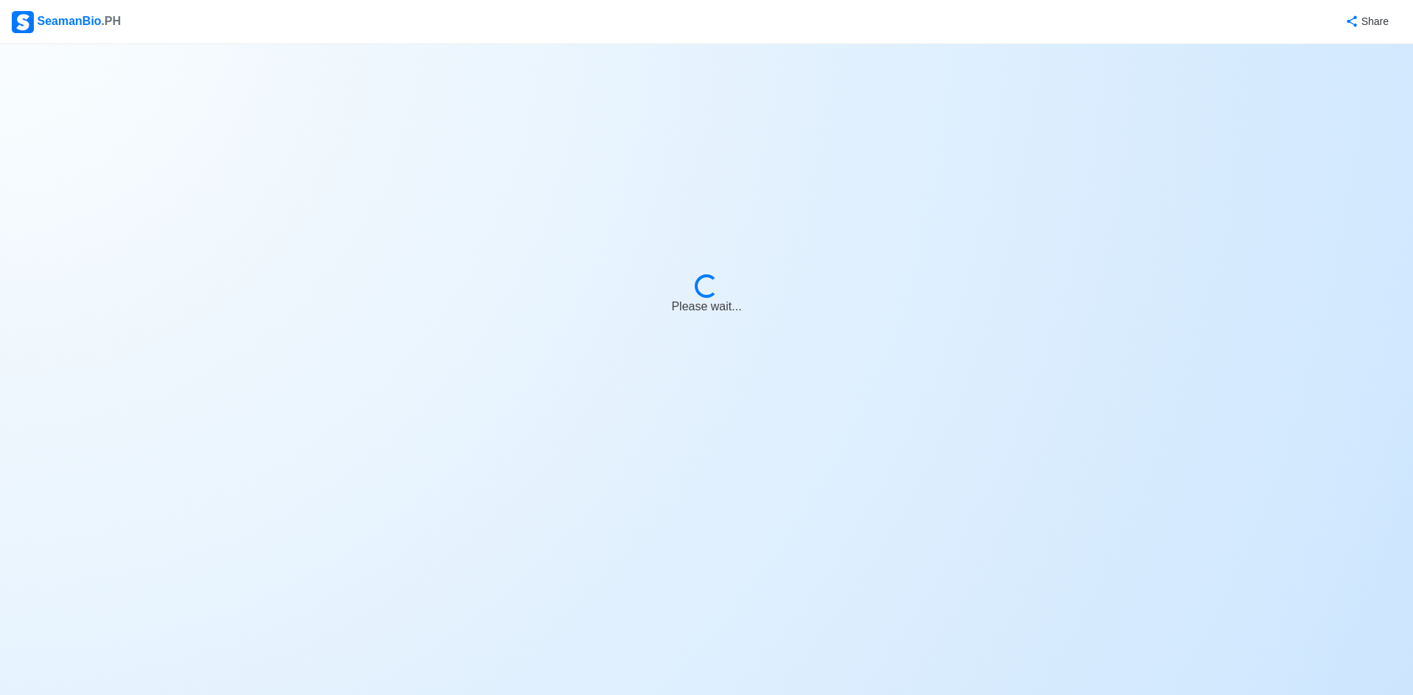
select select "2nd Officer"
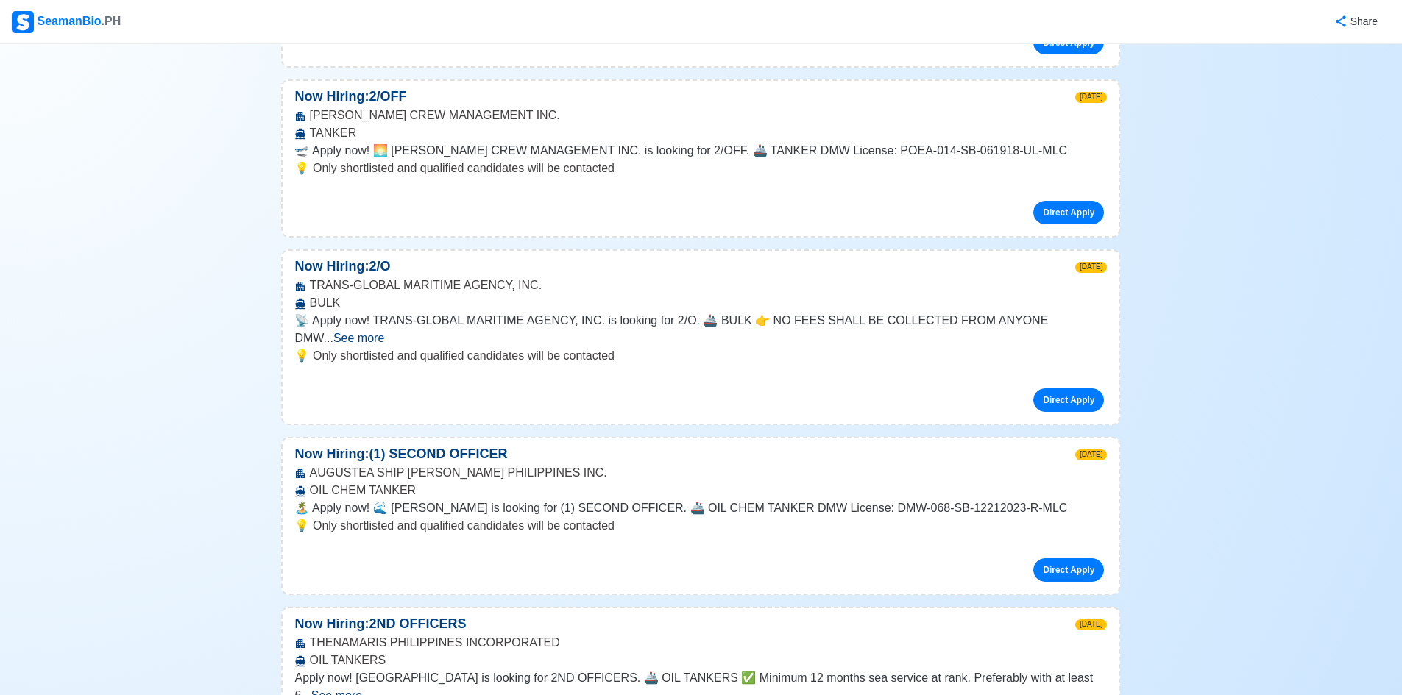
scroll to position [3802, 0]
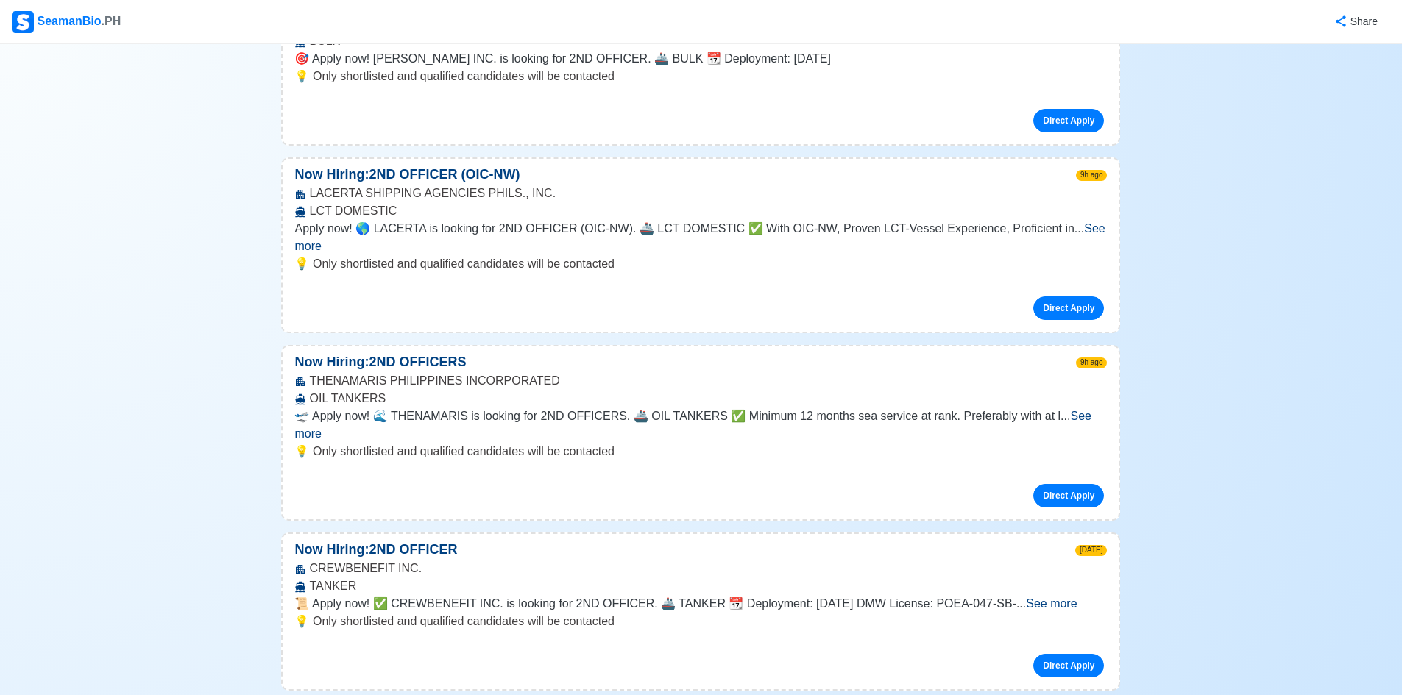
scroll to position [0, 0]
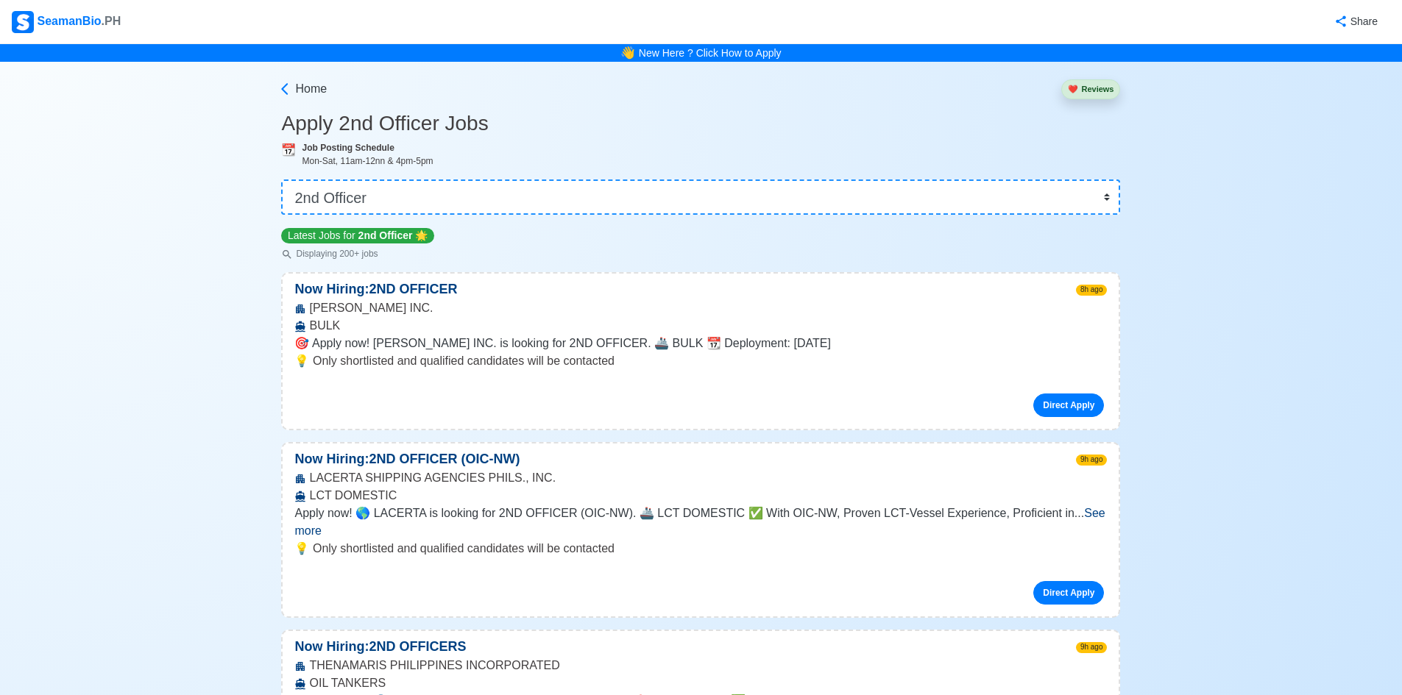
click at [830, 345] on span "🎯 Apply now! ADMIMAN MANNING INC. is looking for 2ND OFFICER. 🚢 BULK 📆 Deployme…" at bounding box center [562, 343] width 536 height 13
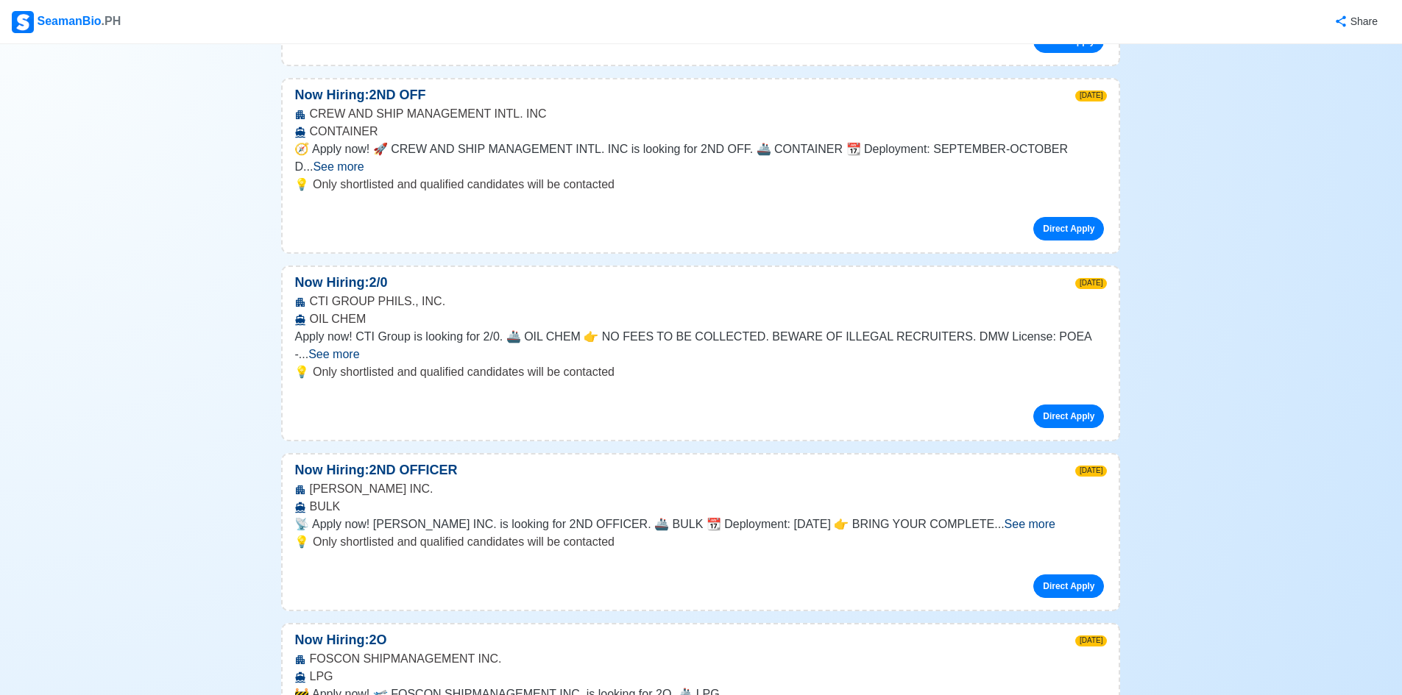
scroll to position [1104, 0]
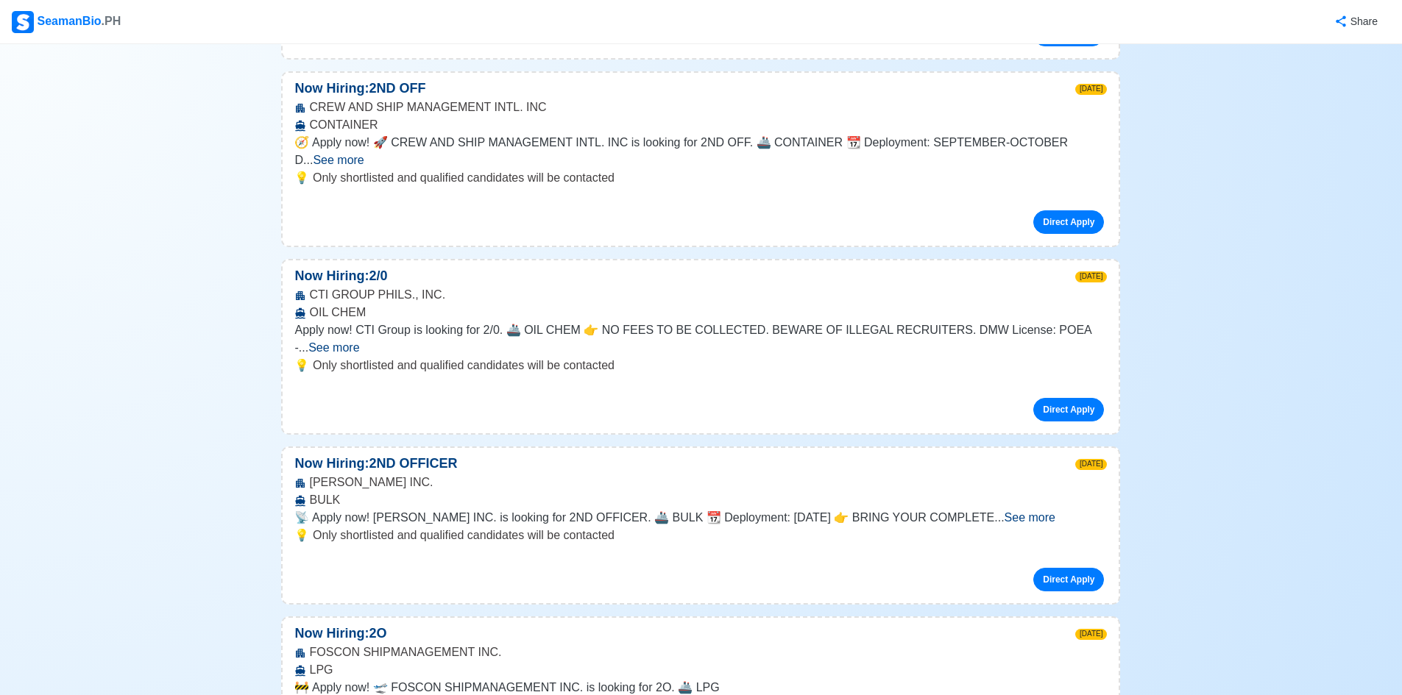
click at [1030, 401] on span "See more" at bounding box center [1029, 517] width 51 height 13
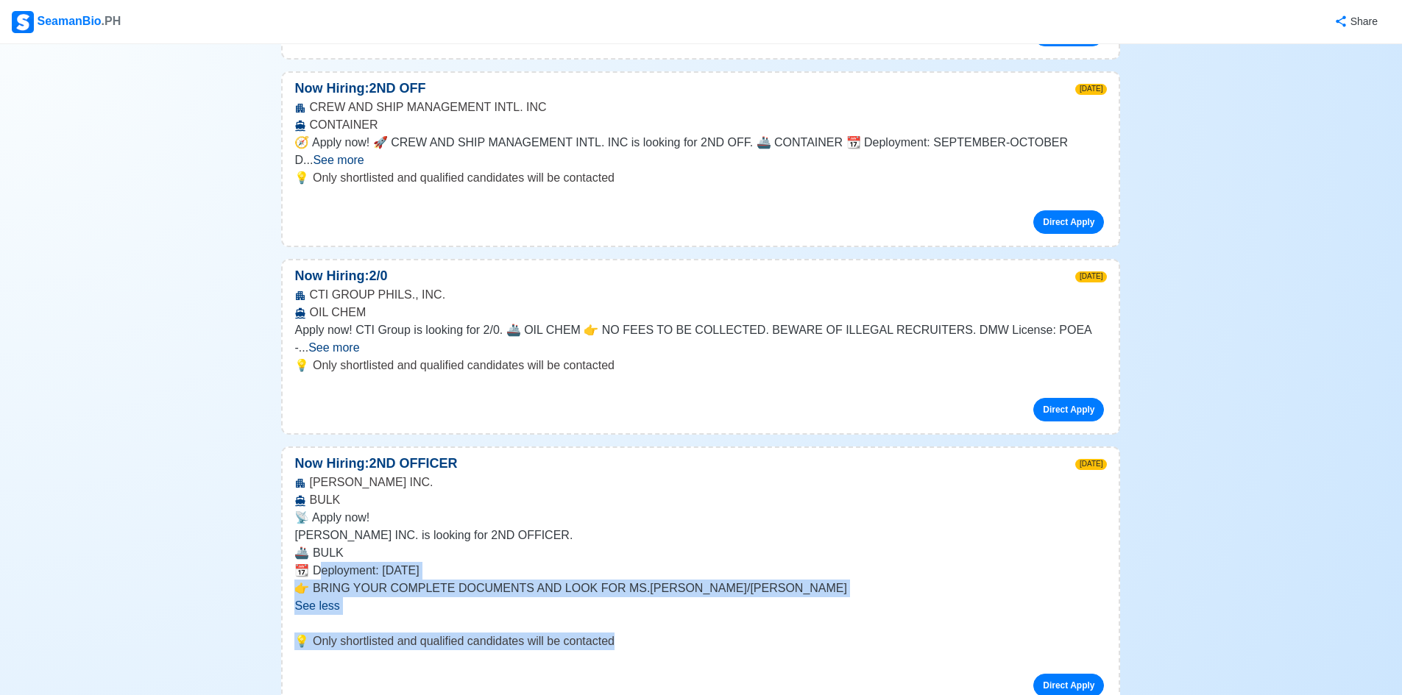
drag, startPoint x: 322, startPoint y: 481, endPoint x: 629, endPoint y: 553, distance: 315.0
click at [629, 401] on div "Now Hiring: 2ND OFFICER 2d ago ADMIMAN MANNING INC. BULK 📡 Apply now! ADMIMAN M…" at bounding box center [700, 579] width 839 height 264
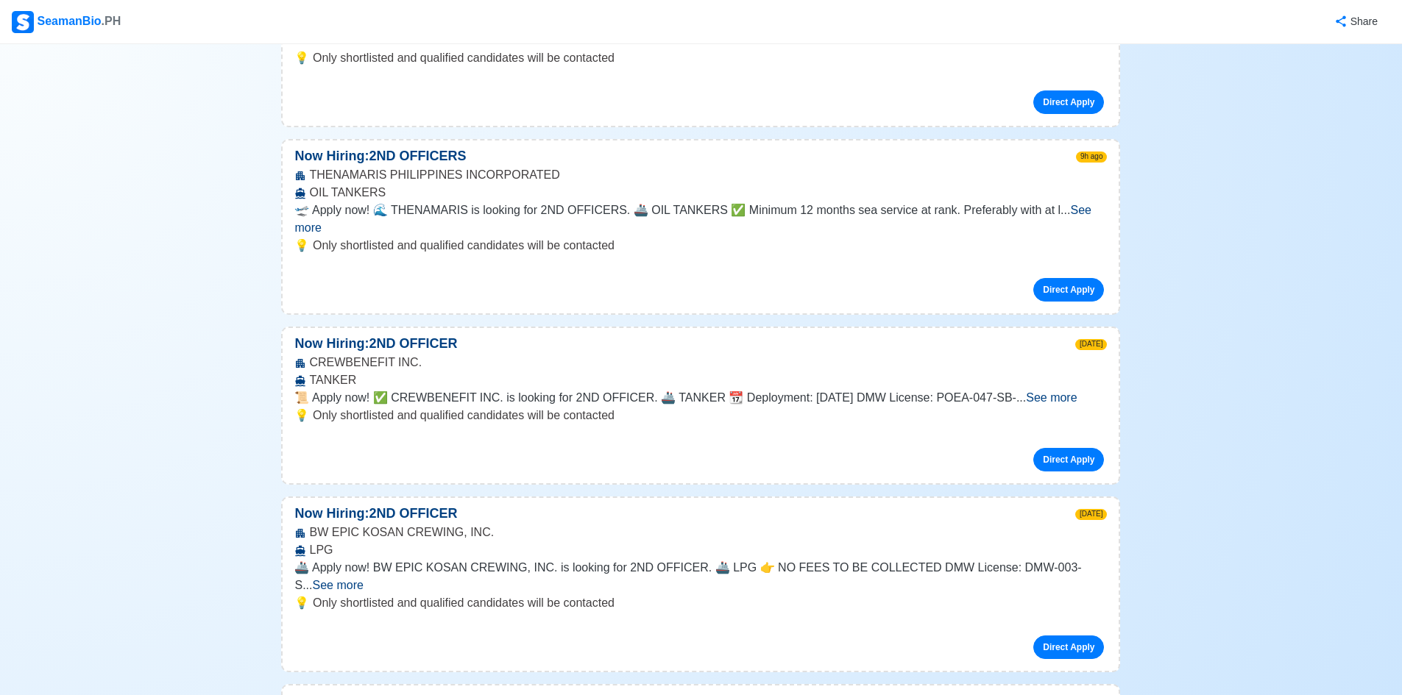
scroll to position [0, 0]
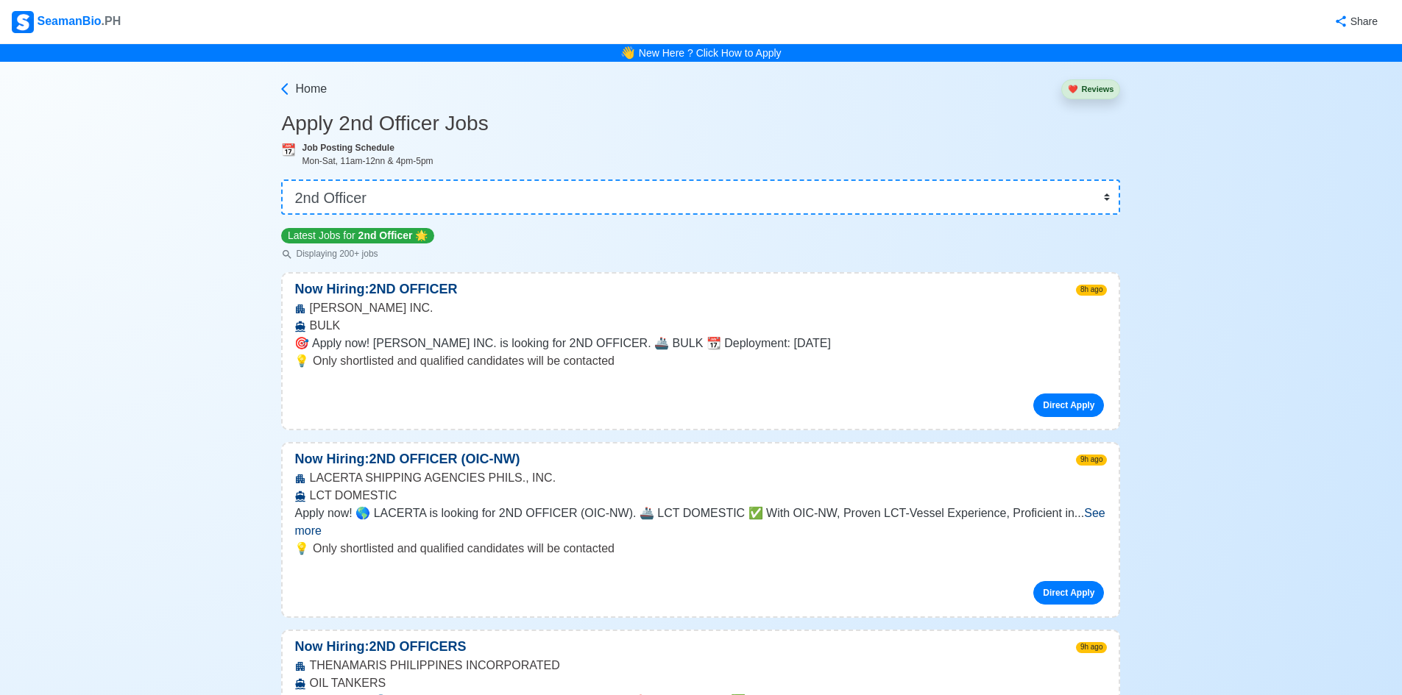
click at [380, 310] on div "ADMIMAN MANNING INC. BULK" at bounding box center [701, 316] width 836 height 35
